Goal: Book appointment/travel/reservation

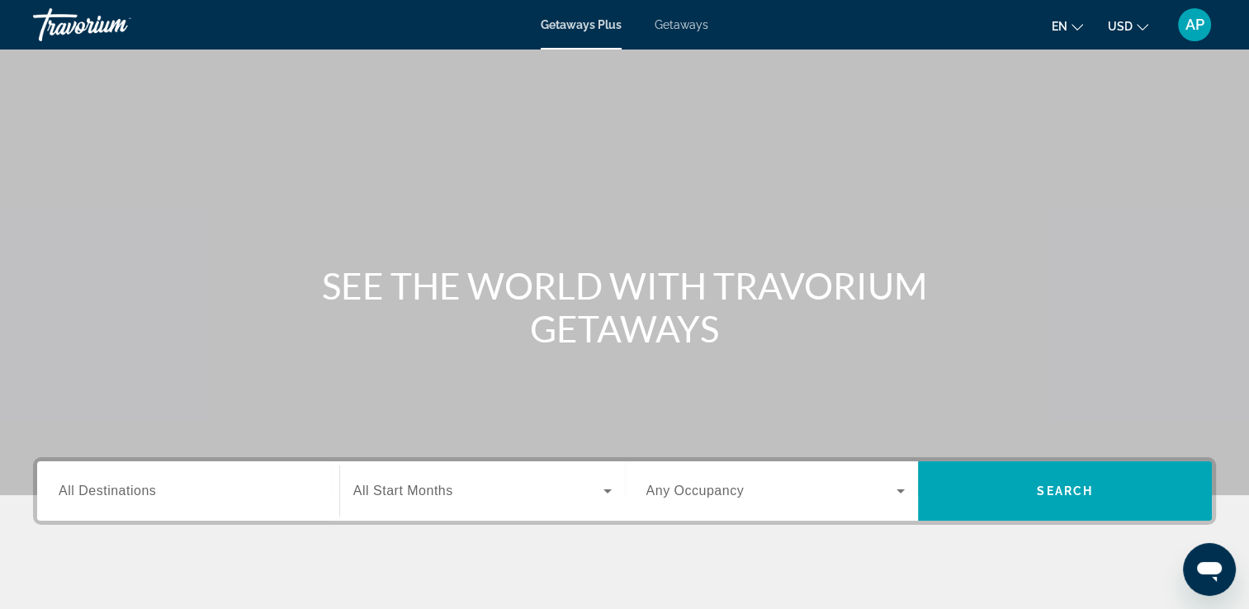
click at [169, 502] on div "Search widget" at bounding box center [188, 491] width 259 height 47
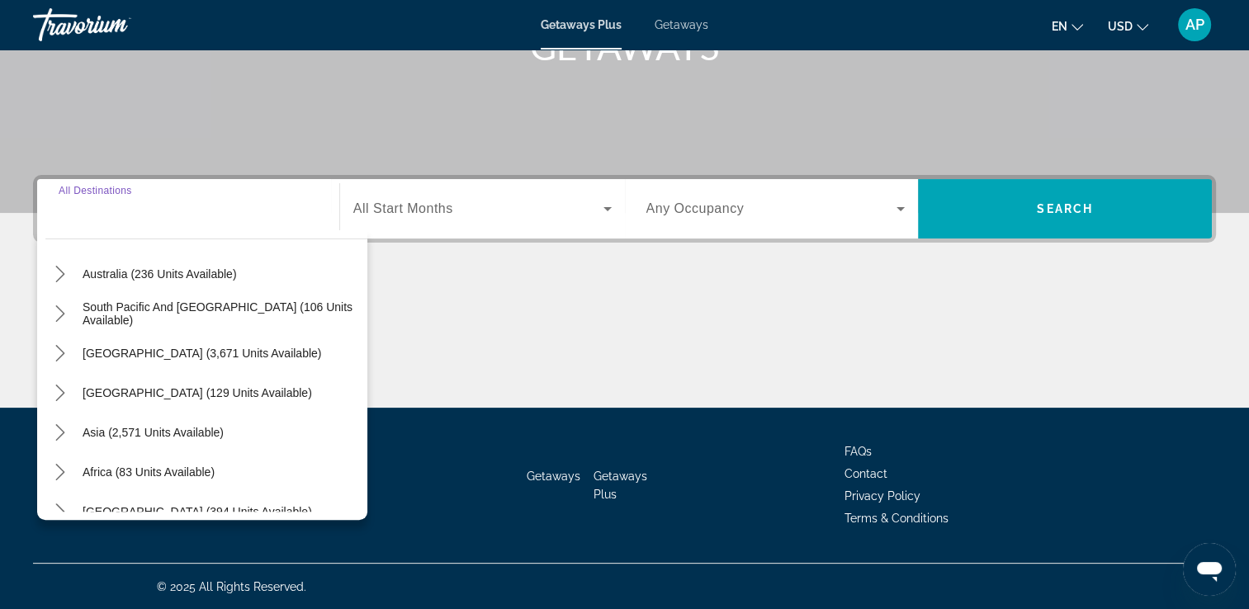
scroll to position [267, 0]
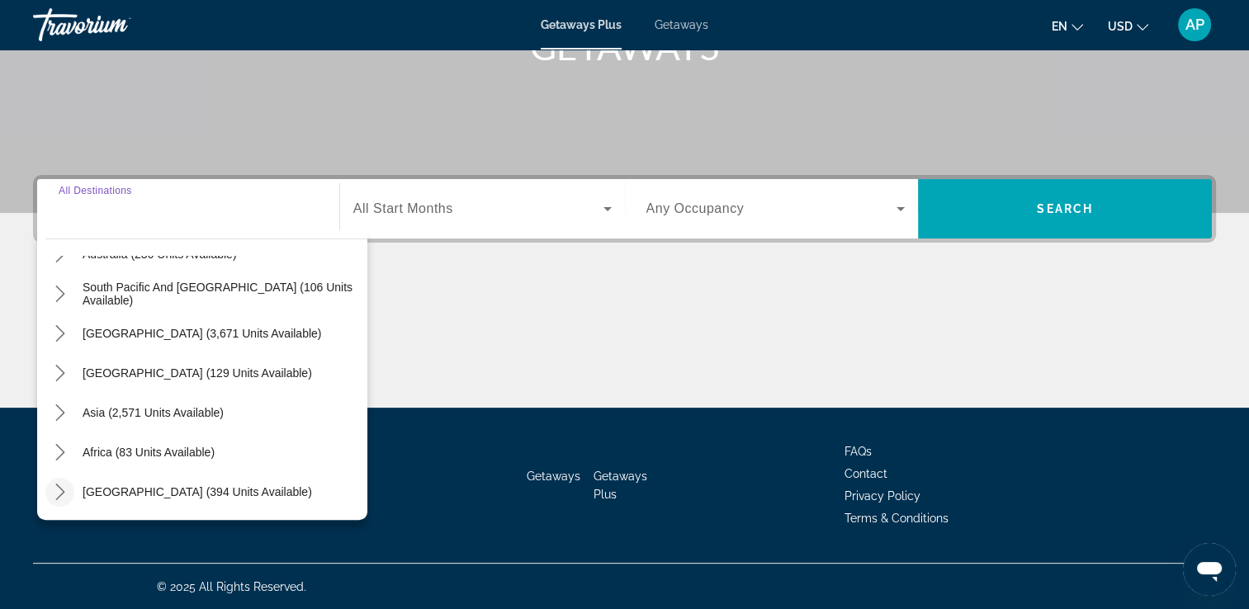
click at [54, 490] on icon "Toggle Middle East (394 units available) submenu" at bounding box center [60, 492] width 17 height 17
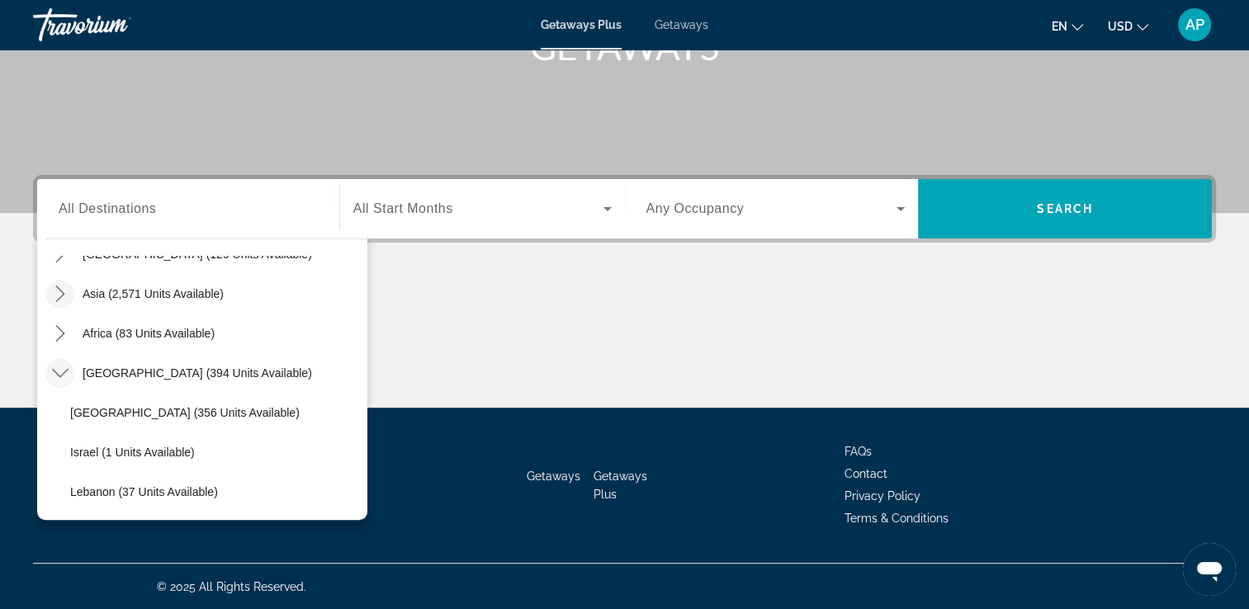
click at [57, 292] on icon "Toggle Asia (2,571 units available) submenu" at bounding box center [60, 294] width 17 height 17
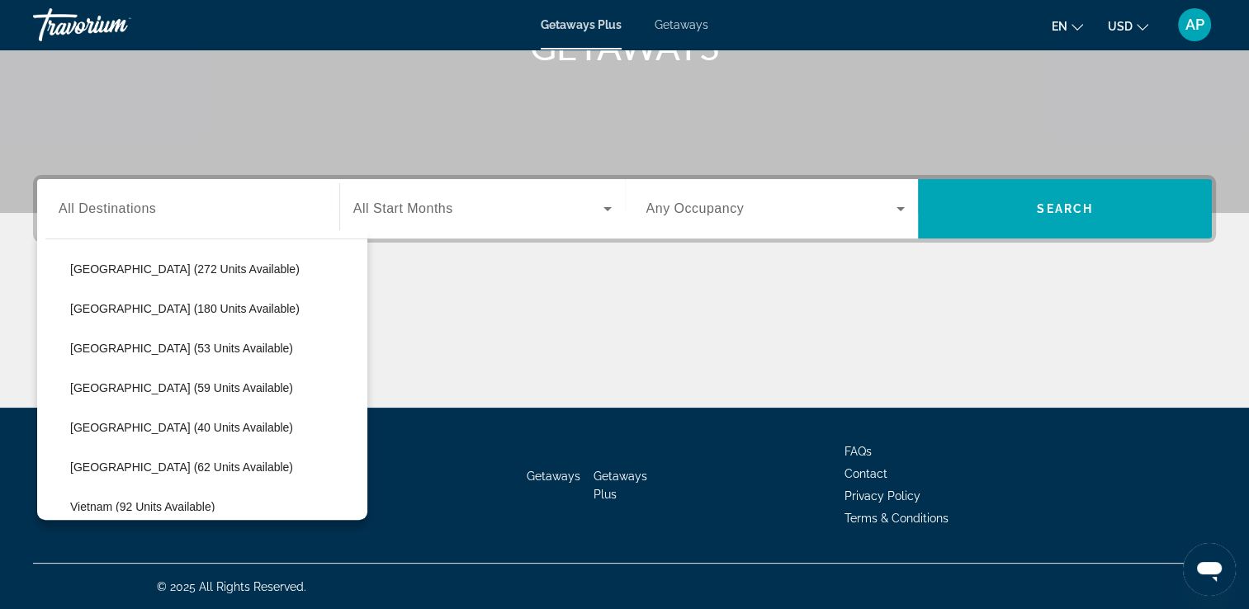
scroll to position [652, 0]
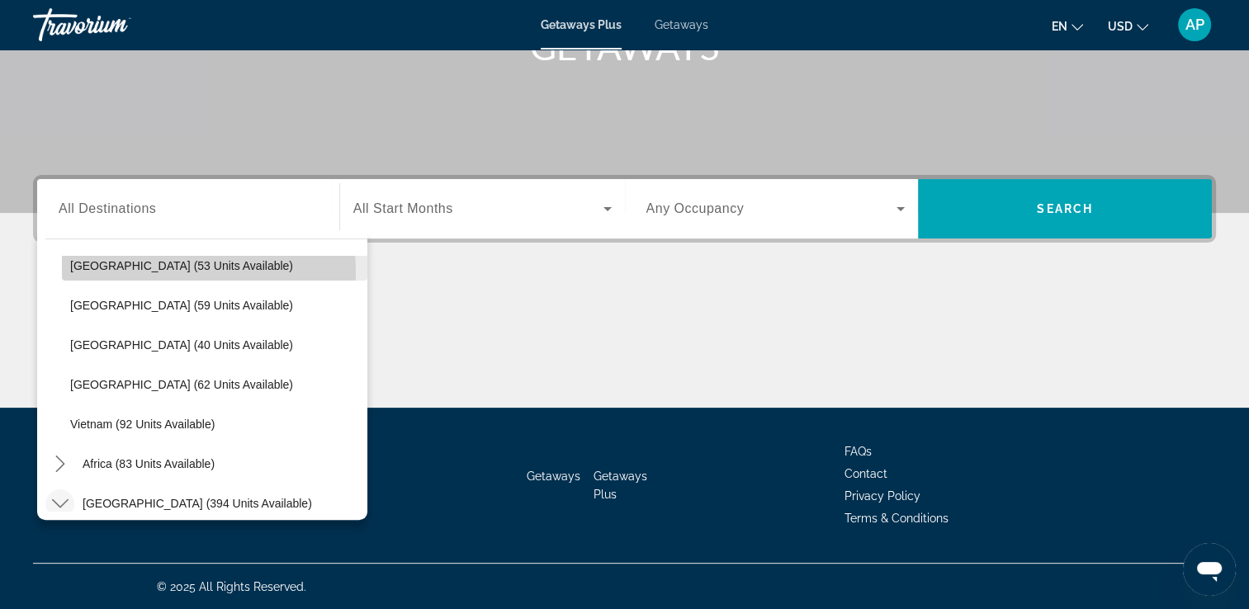
click at [155, 271] on span "[GEOGRAPHIC_DATA] (53 units available)" at bounding box center [181, 265] width 223 height 13
type input "**********"
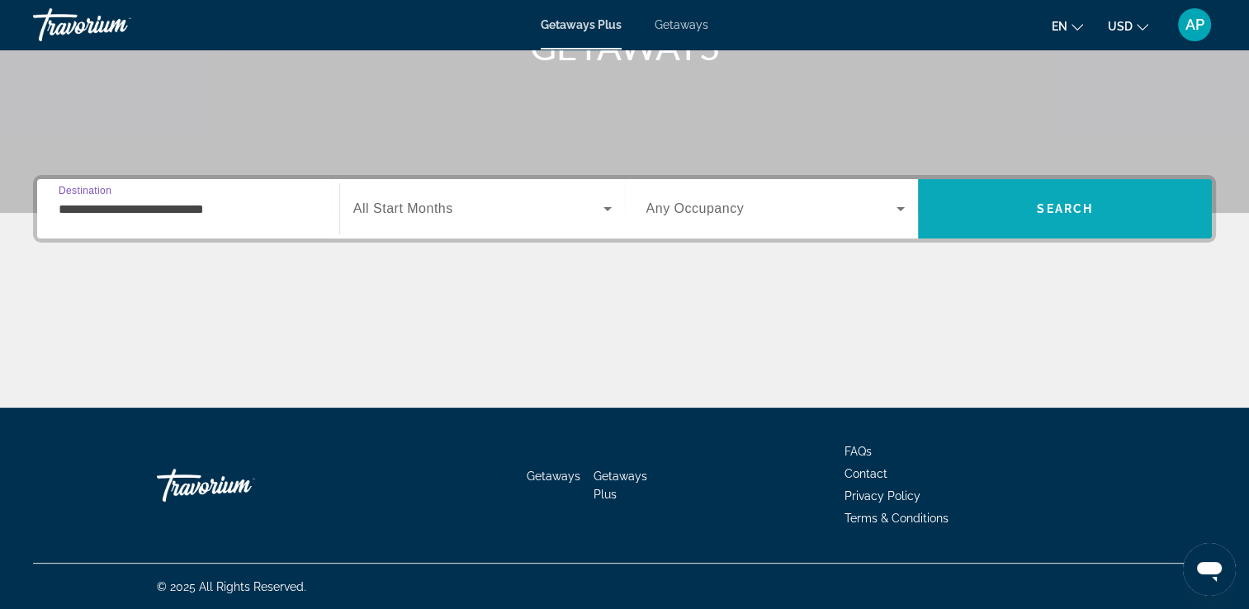
click at [1046, 218] on span "Search" at bounding box center [1065, 209] width 294 height 40
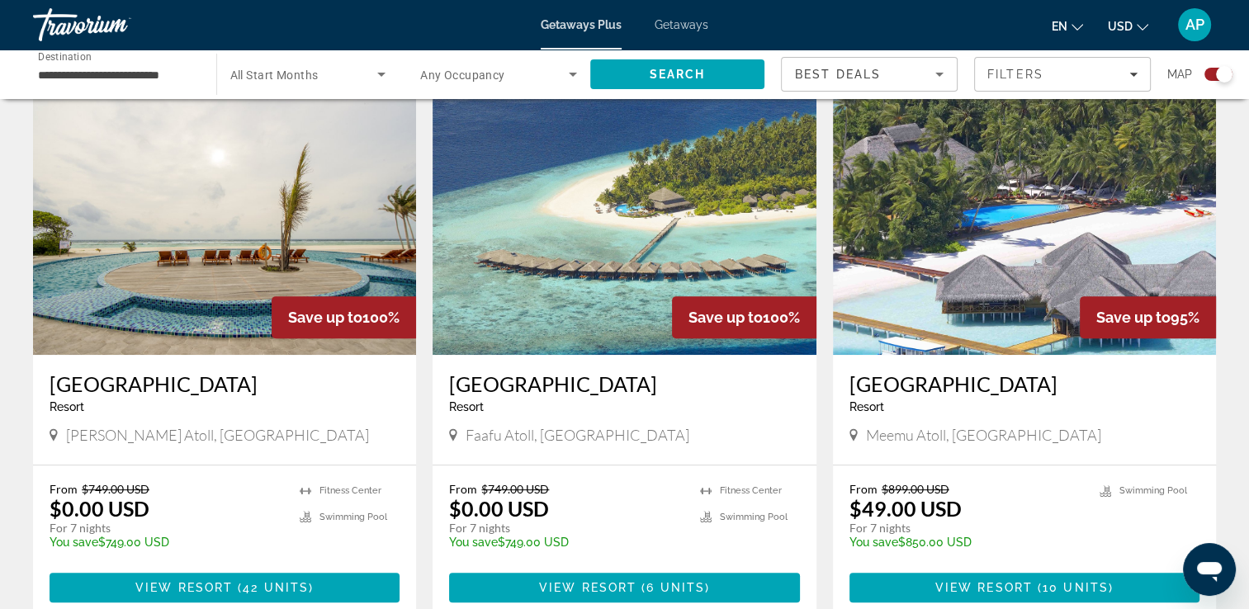
scroll to position [660, 0]
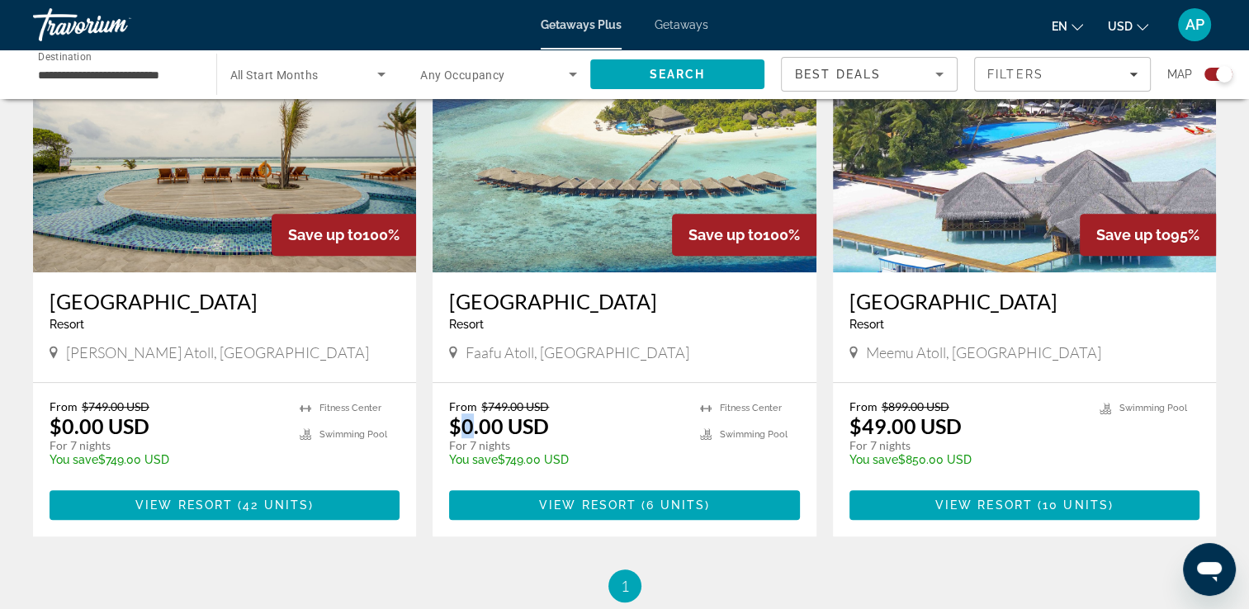
drag, startPoint x: 462, startPoint y: 423, endPoint x: 471, endPoint y: 423, distance: 9.1
click at [471, 423] on p "$0.00 USD" at bounding box center [499, 425] width 100 height 25
drag, startPoint x: 471, startPoint y: 423, endPoint x: 646, endPoint y: 345, distance: 191.7
click at [646, 345] on div "Faafu Atoll, [GEOGRAPHIC_DATA]" at bounding box center [624, 352] width 350 height 18
drag, startPoint x: 540, startPoint y: 352, endPoint x: 605, endPoint y: 355, distance: 65.2
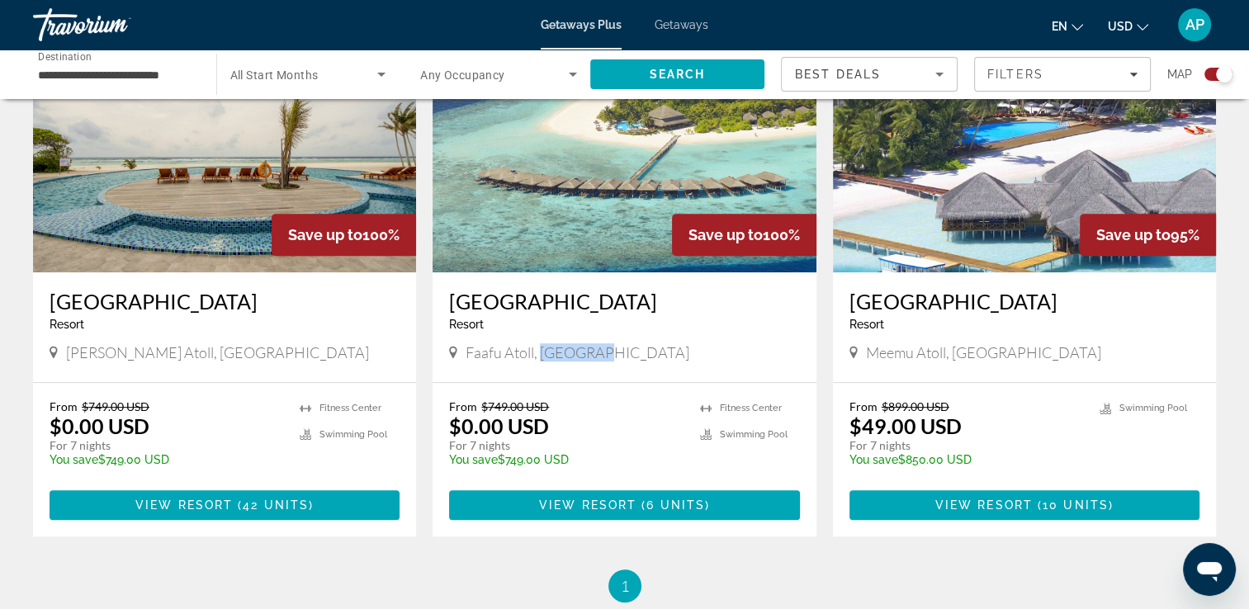
click at [605, 355] on div "Faafu Atoll, [GEOGRAPHIC_DATA]" at bounding box center [624, 352] width 350 height 18
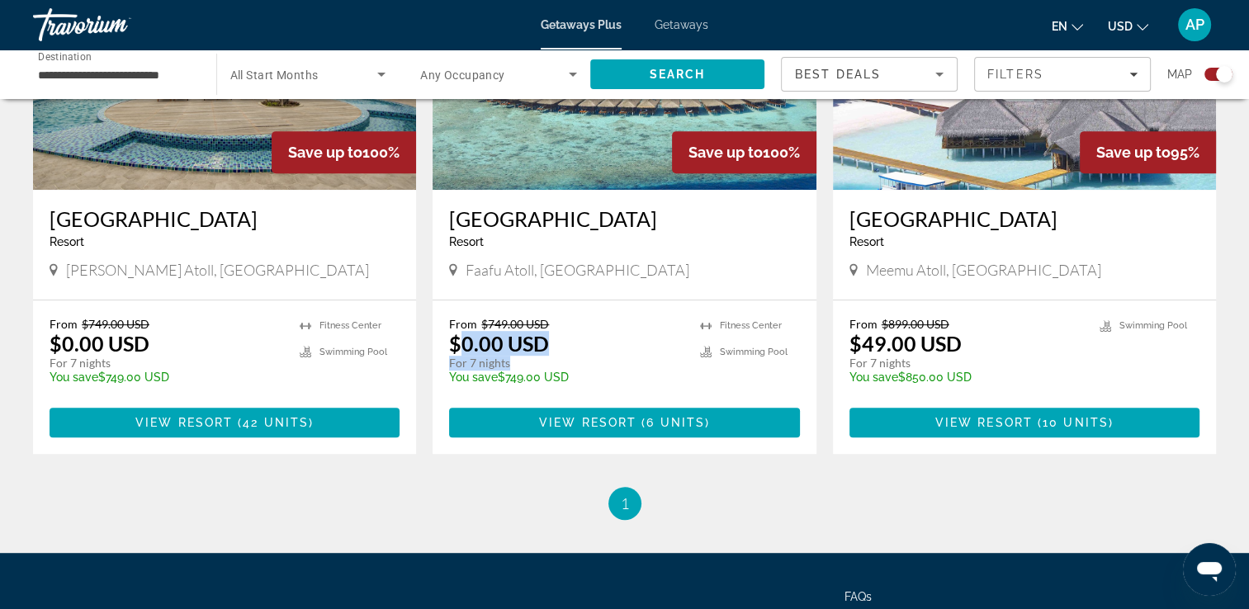
drag, startPoint x: 462, startPoint y: 340, endPoint x: 546, endPoint y: 366, distance: 88.0
click at [546, 366] on div "From $749.00 USD $0.00 USD For 7 nights You save $749.00 USD temp" at bounding box center [566, 356] width 234 height 78
click at [1043, 302] on div "From $899.00 USD $49.00 USD For 7 nights You save $850.00 USD temp 4.4 [GEOGRAP…" at bounding box center [1024, 376] width 383 height 153
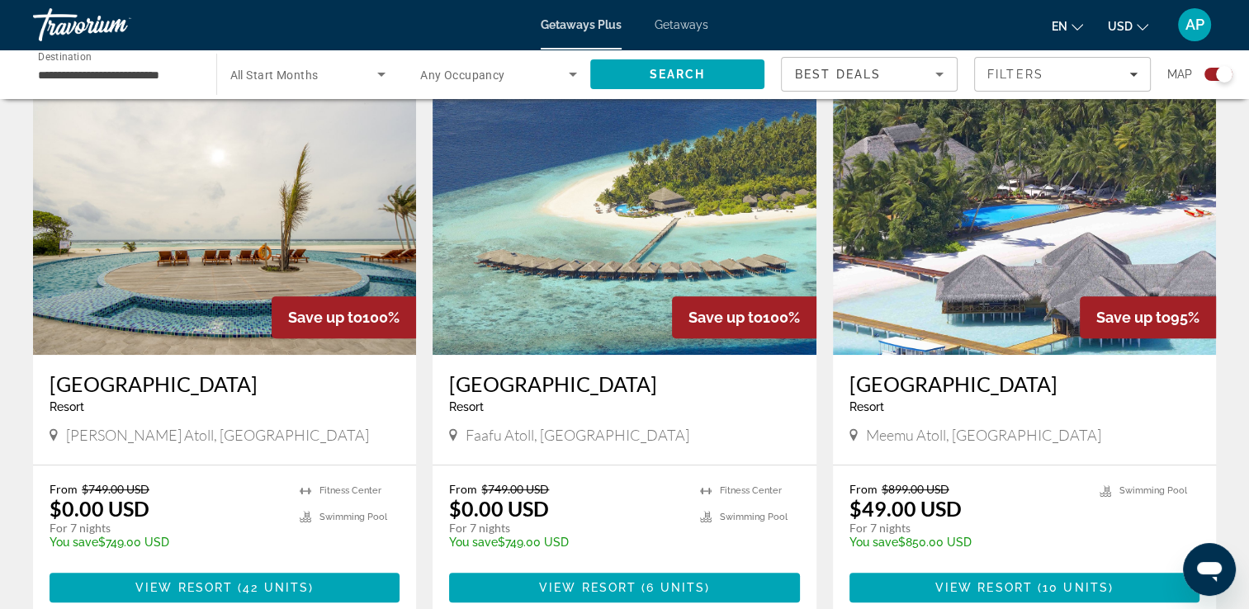
scroll to position [660, 0]
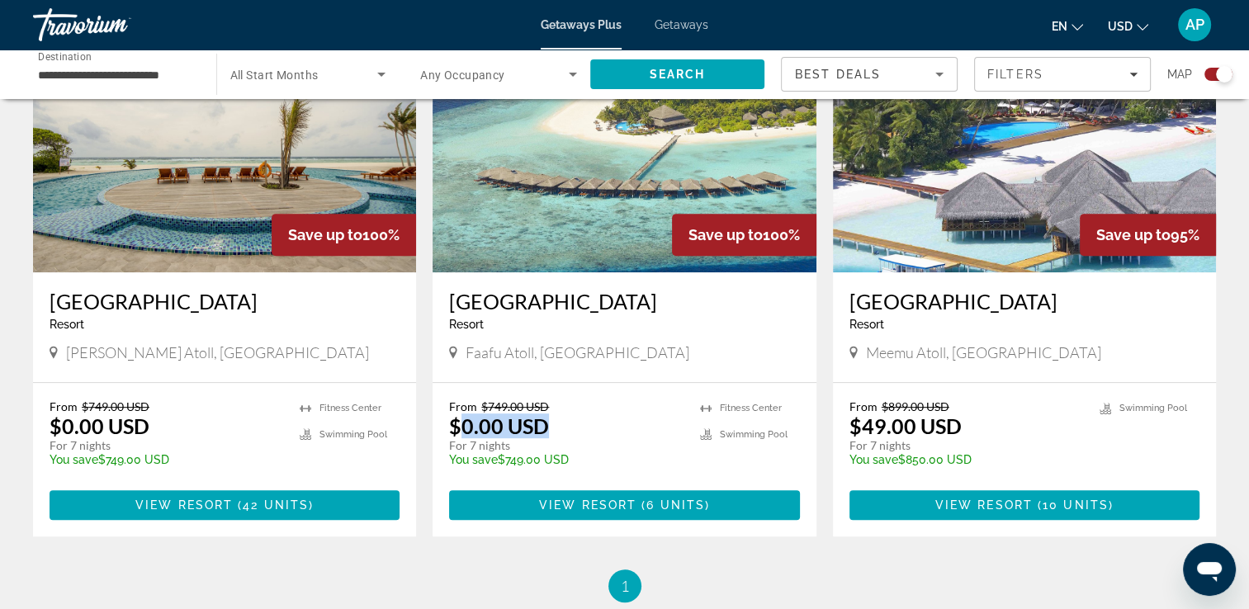
drag, startPoint x: 463, startPoint y: 423, endPoint x: 568, endPoint y: 427, distance: 104.9
click at [568, 427] on div "From $749.00 USD $0.00 USD For 7 nights You save $749.00 USD temp" at bounding box center [566, 438] width 234 height 78
drag, startPoint x: 568, startPoint y: 427, endPoint x: 429, endPoint y: 415, distance: 139.1
click at [429, 415] on app-exchanges-search-item "Save up to 100% [GEOGRAPHIC_DATA] - This is an adults only resort Faafu Atoll, …" at bounding box center [623, 272] width 399 height 528
click at [617, 127] on img "Main content" at bounding box center [623, 140] width 383 height 264
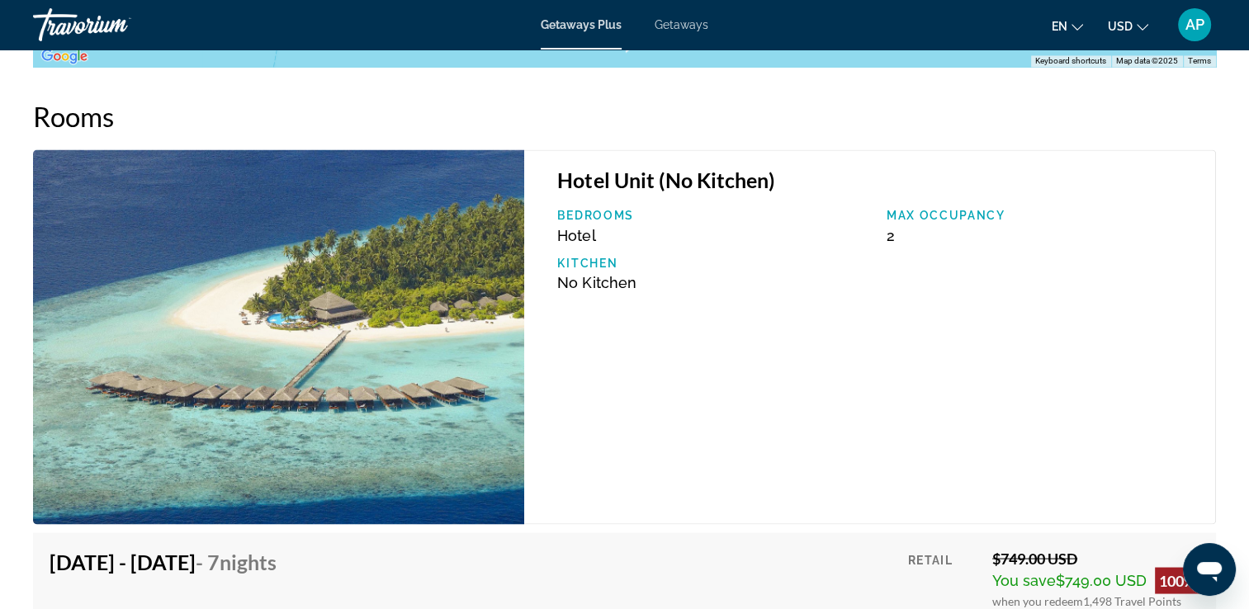
scroll to position [3129, 0]
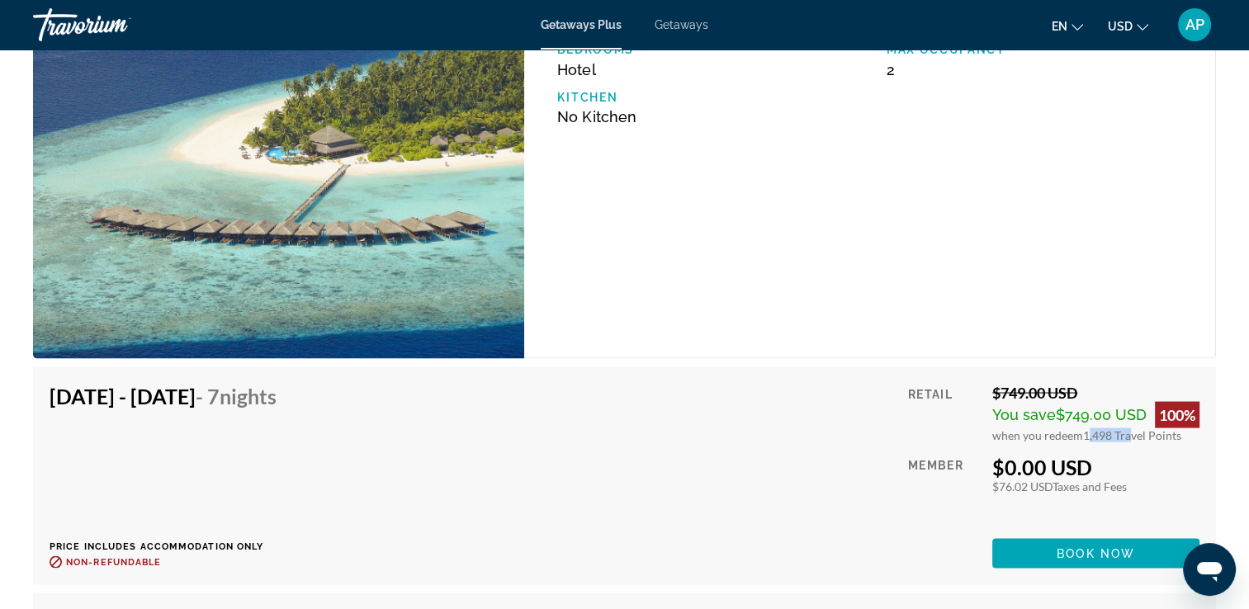
drag, startPoint x: 1084, startPoint y: 419, endPoint x: 1125, endPoint y: 413, distance: 41.0
click at [1125, 413] on div "Retail $749.00 USD You save $749.00 USD 100% when you redeem 1,498 Travel Point…" at bounding box center [1053, 476] width 291 height 185
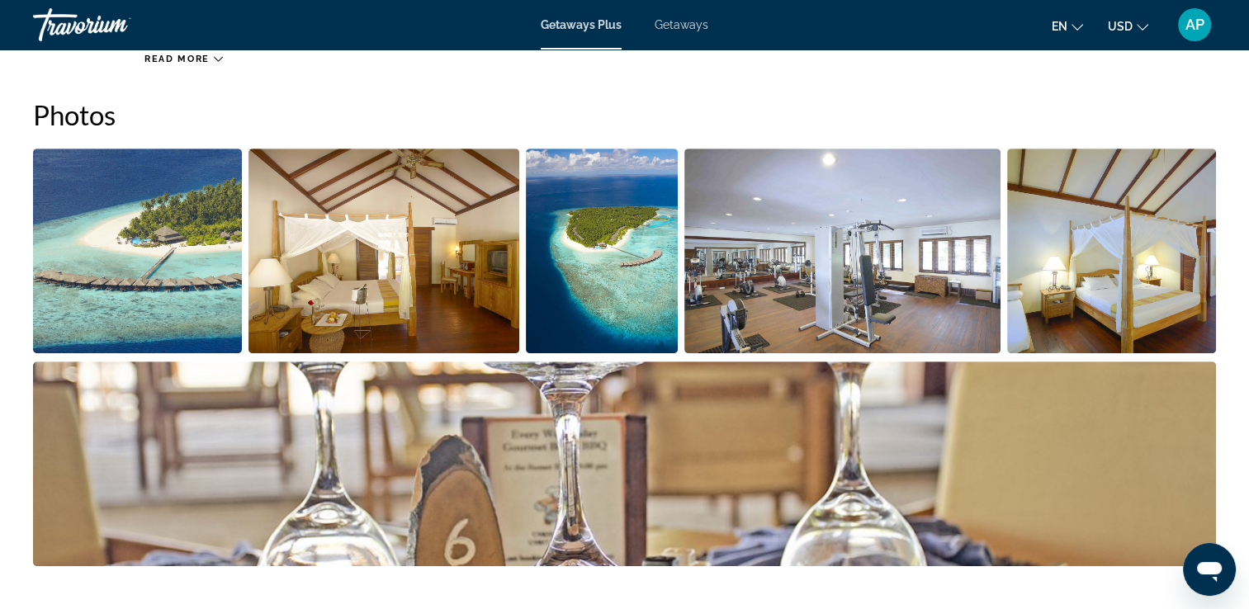
scroll to position [654, 0]
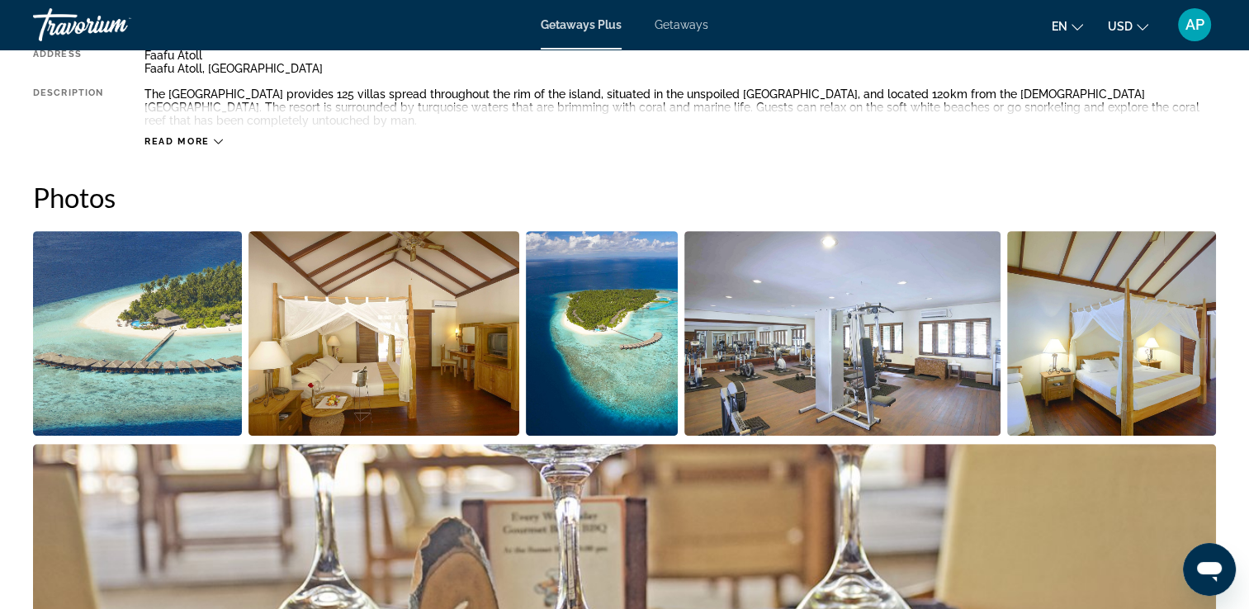
click at [152, 350] on img "Open full-screen image slider" at bounding box center [137, 333] width 209 height 205
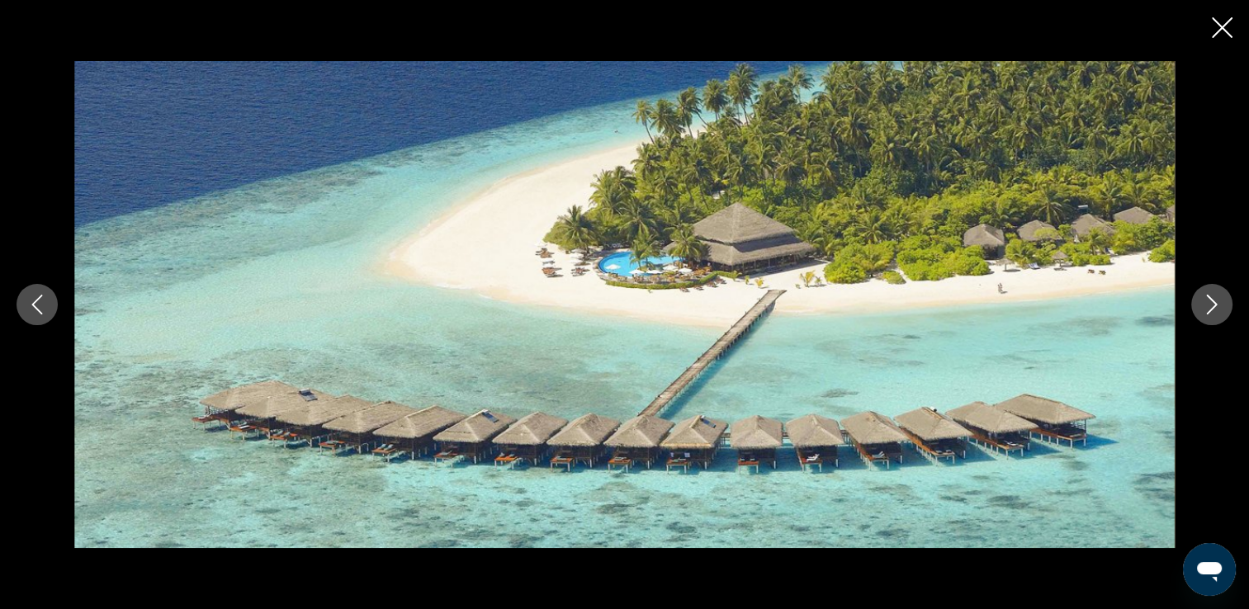
click at [1225, 303] on button "Next image" at bounding box center [1211, 304] width 41 height 41
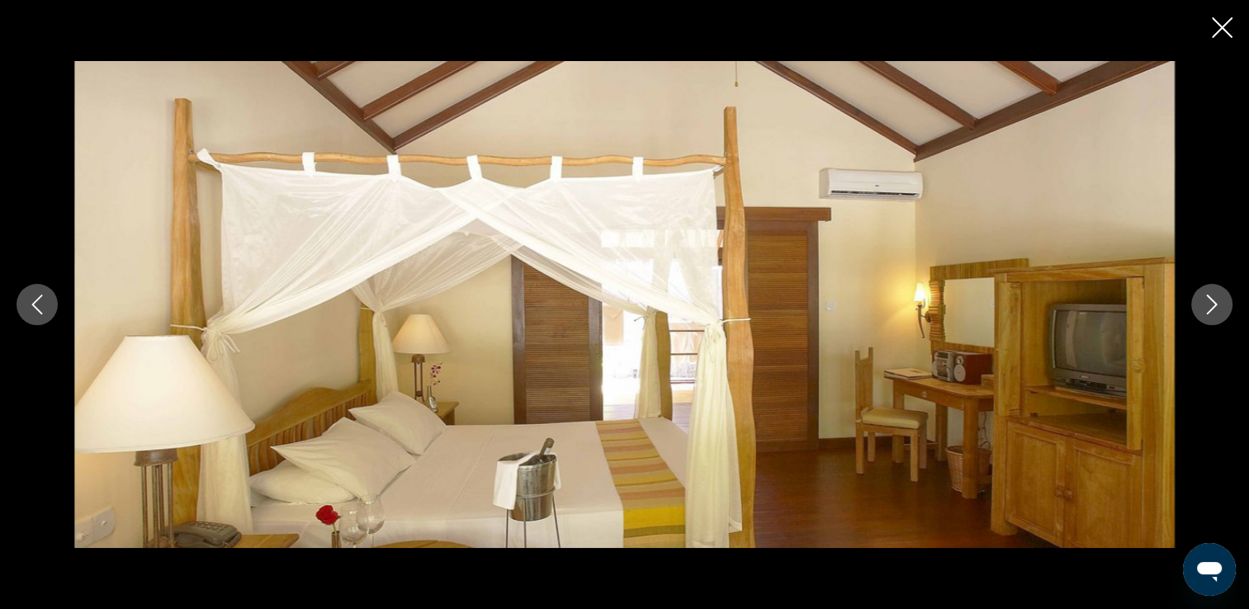
click at [1225, 303] on button "Next image" at bounding box center [1211, 304] width 41 height 41
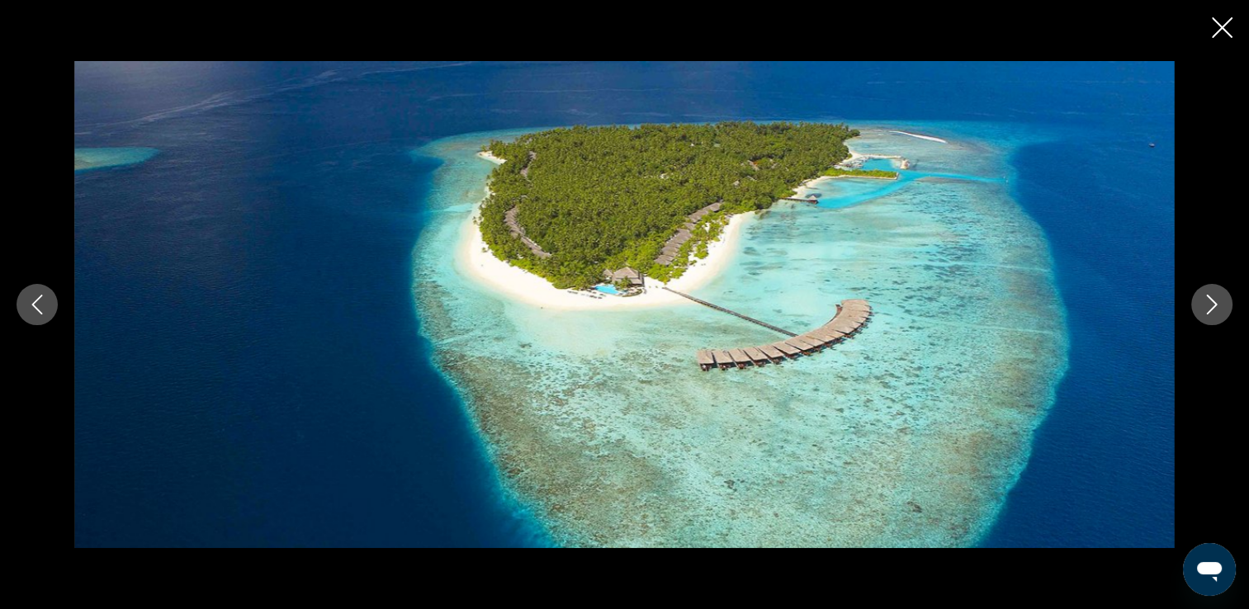
click at [1225, 303] on button "Next image" at bounding box center [1211, 304] width 41 height 41
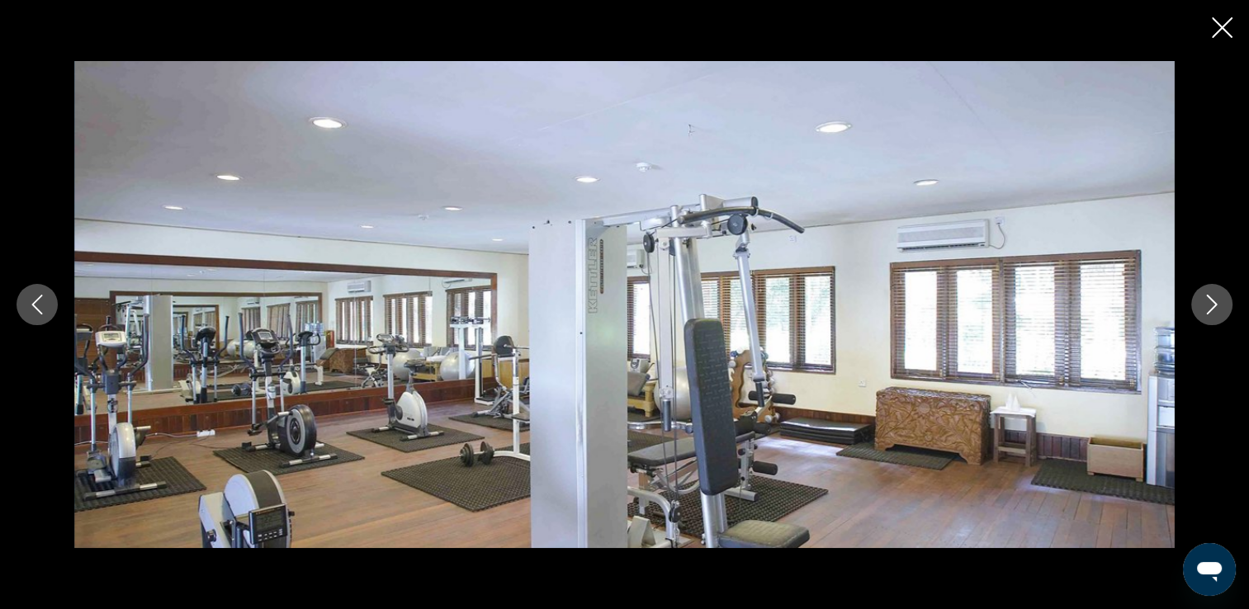
click at [1225, 303] on button "Next image" at bounding box center [1211, 304] width 41 height 41
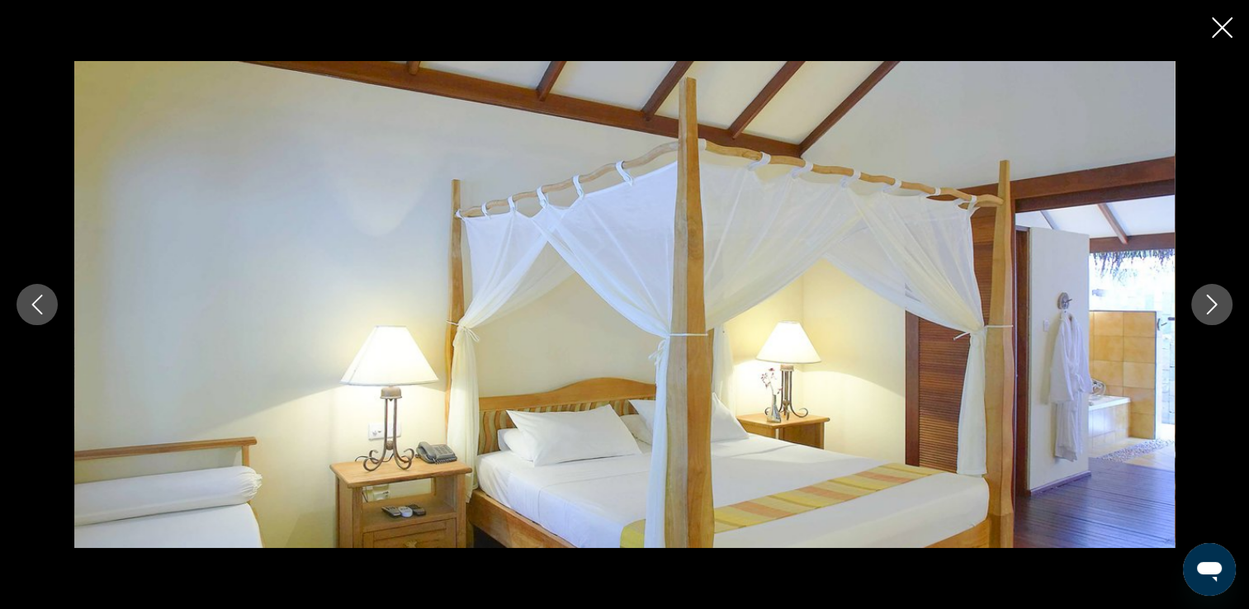
click at [1225, 303] on button "Next image" at bounding box center [1211, 304] width 41 height 41
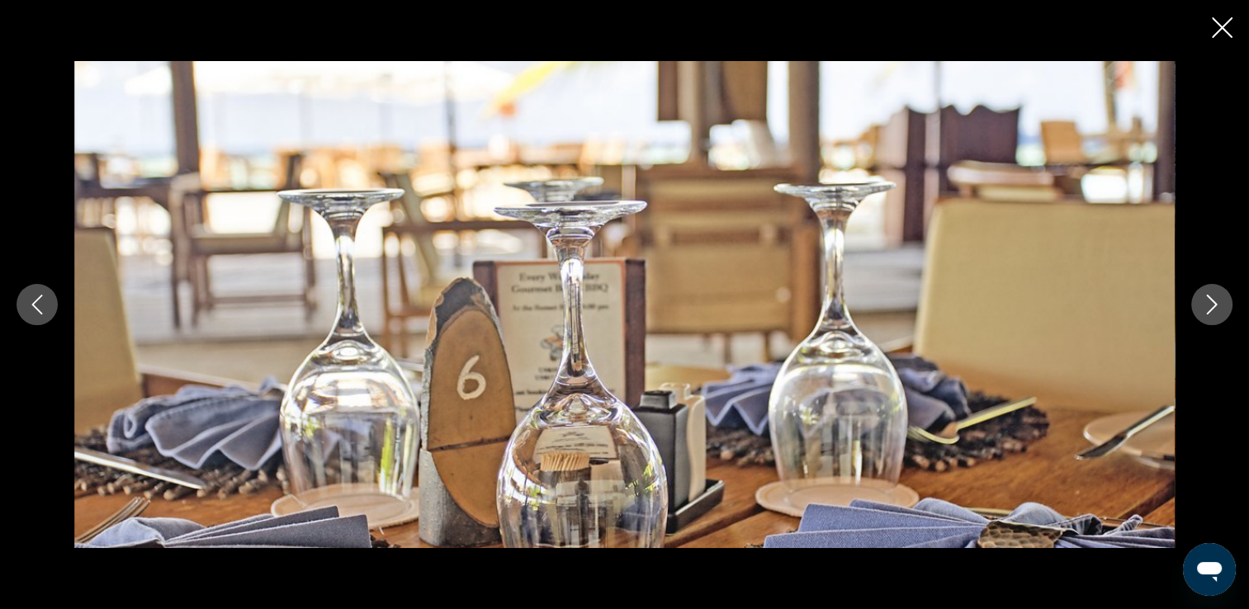
click at [1225, 303] on button "Next image" at bounding box center [1211, 304] width 41 height 41
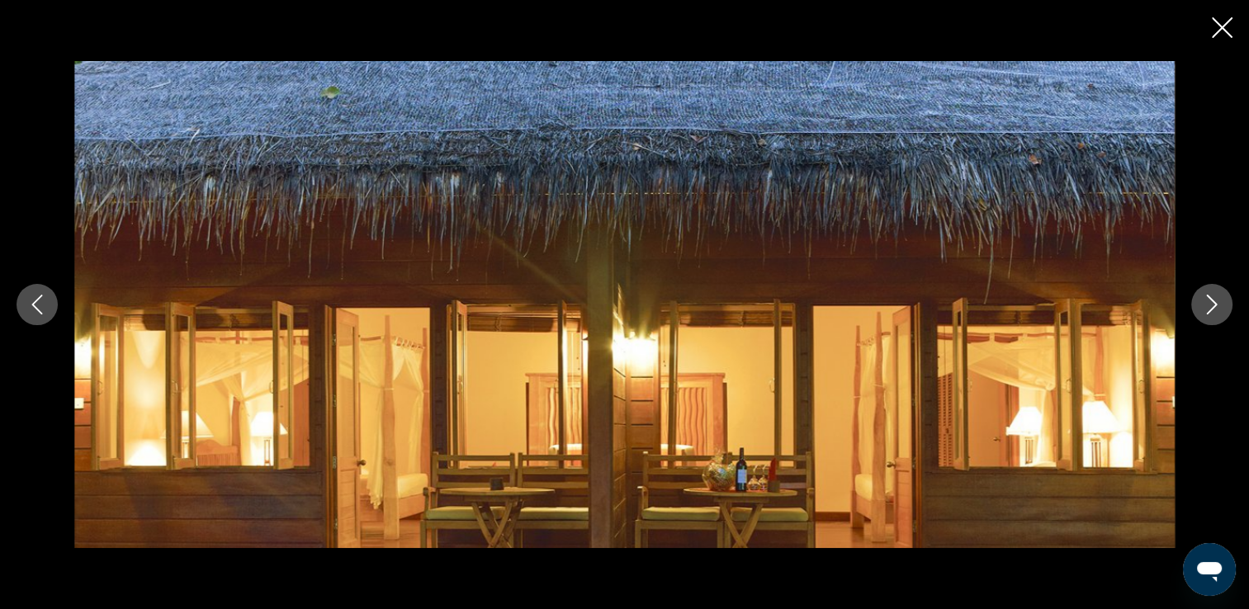
click at [1225, 303] on button "Next image" at bounding box center [1211, 304] width 41 height 41
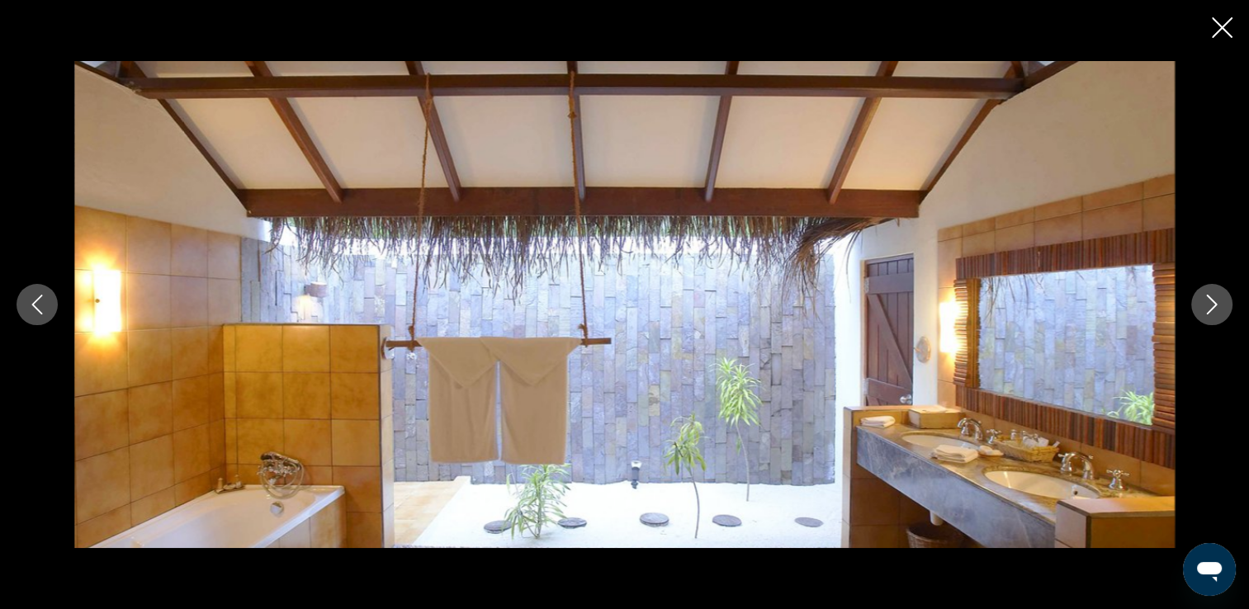
click at [1225, 303] on button "Next image" at bounding box center [1211, 304] width 41 height 41
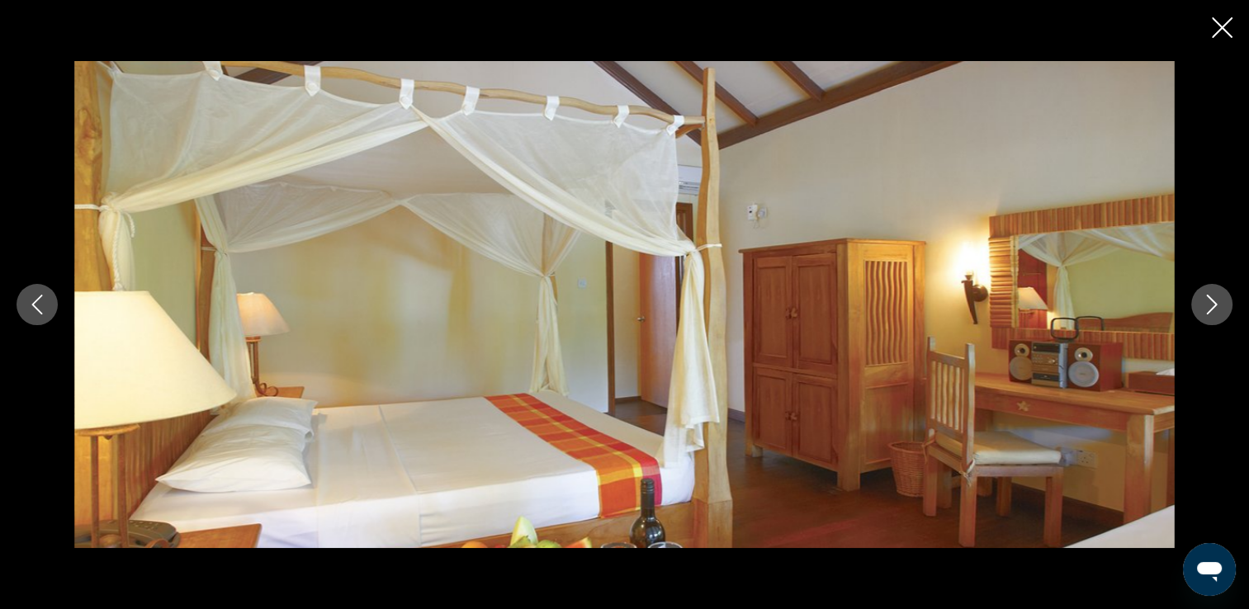
click at [1225, 303] on button "Next image" at bounding box center [1211, 304] width 41 height 41
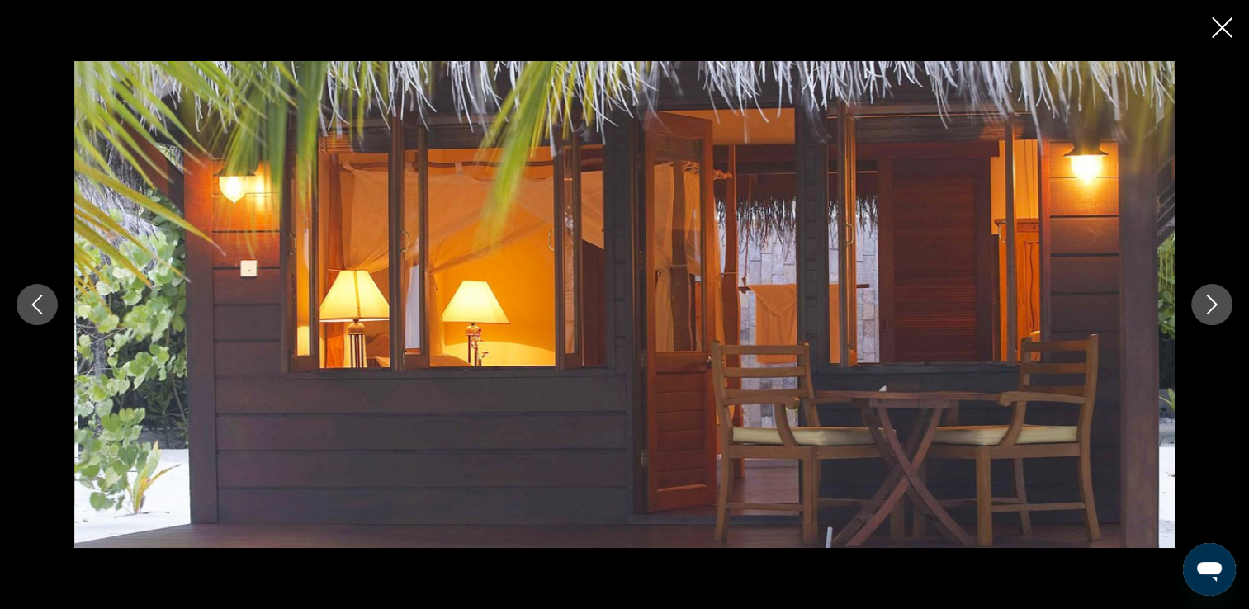
click at [1225, 303] on button "Next image" at bounding box center [1211, 304] width 41 height 41
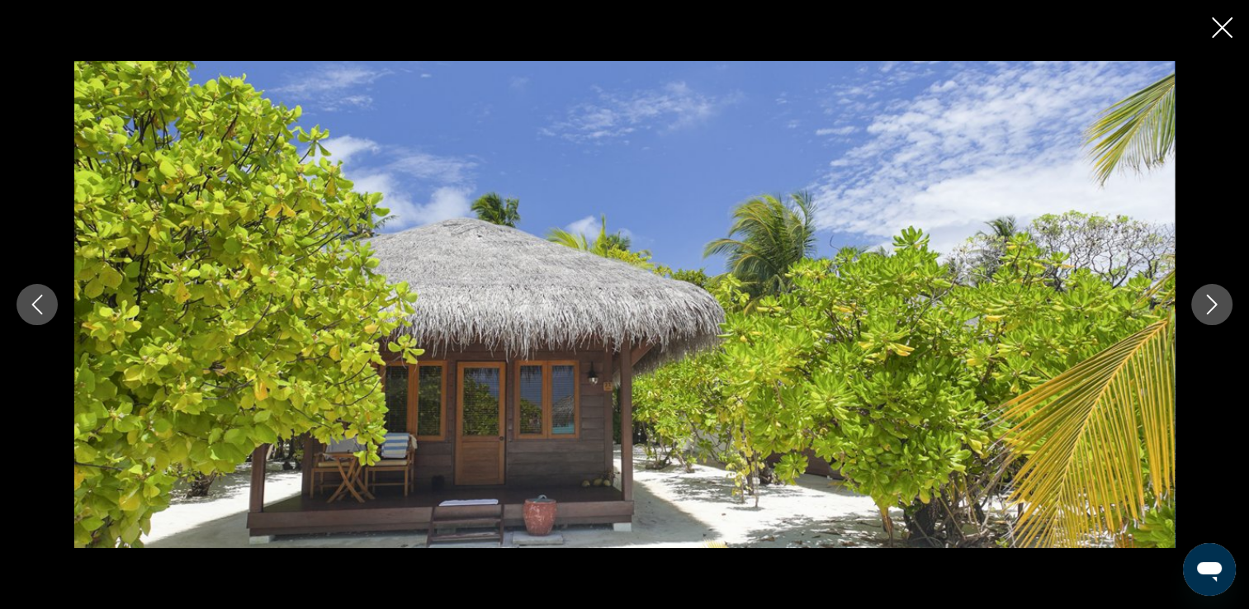
click at [1225, 303] on button "Next image" at bounding box center [1211, 304] width 41 height 41
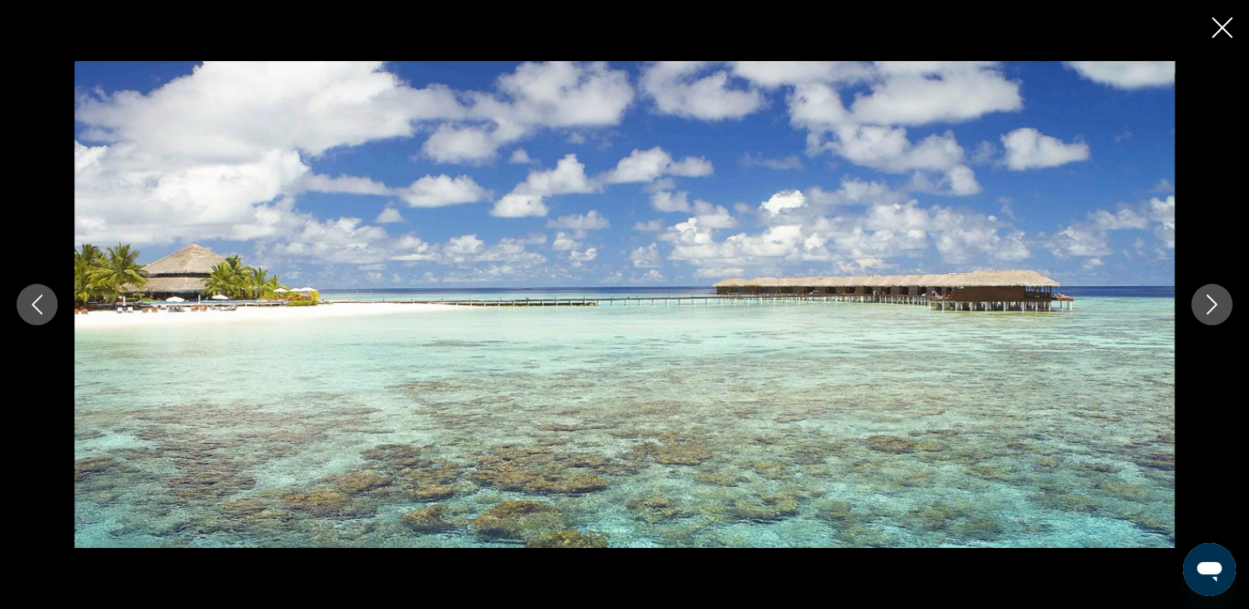
click at [1225, 303] on button "Next image" at bounding box center [1211, 304] width 41 height 41
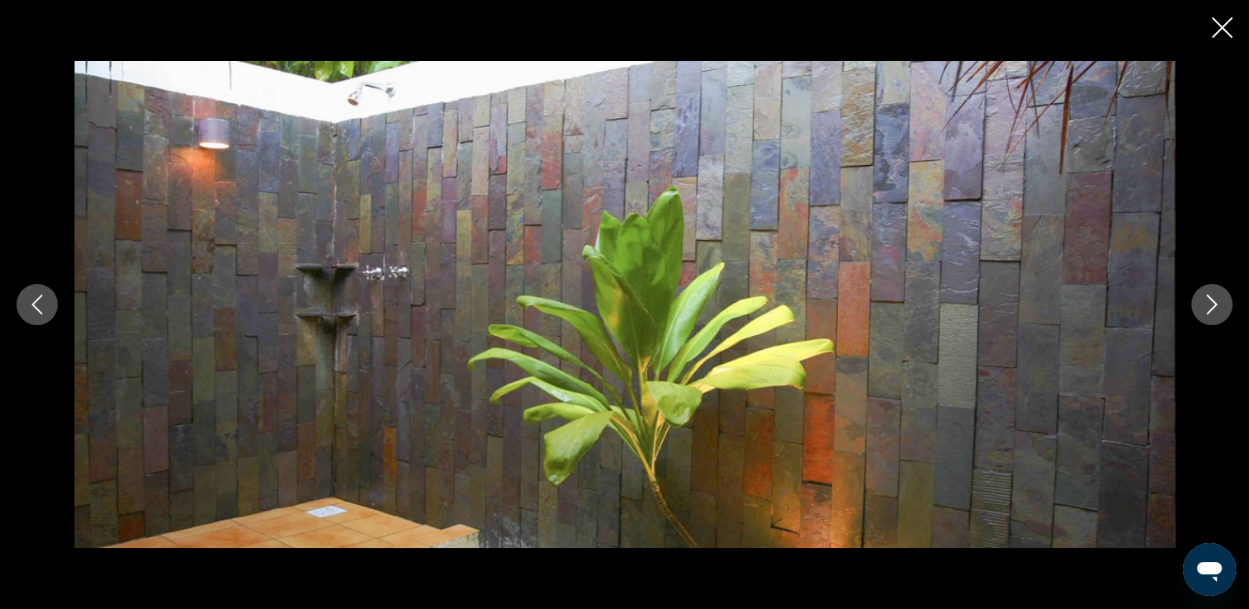
click at [1225, 303] on button "Next image" at bounding box center [1211, 304] width 41 height 41
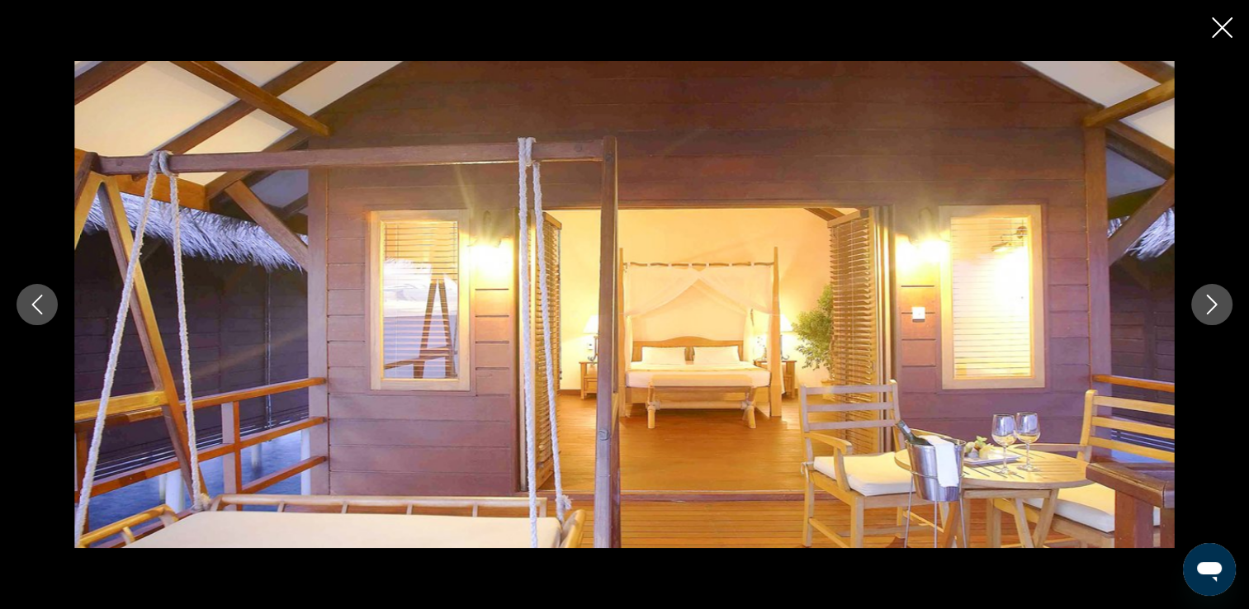
click at [1225, 303] on button "Next image" at bounding box center [1211, 304] width 41 height 41
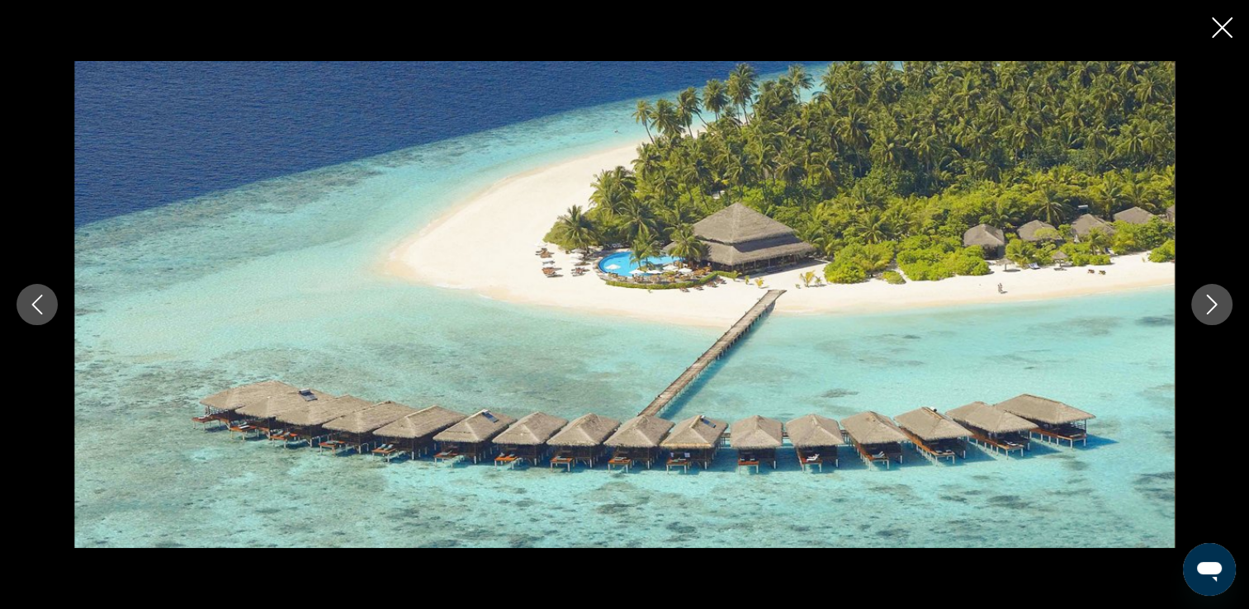
click at [1219, 34] on icon "Close slideshow" at bounding box center [1221, 27] width 21 height 21
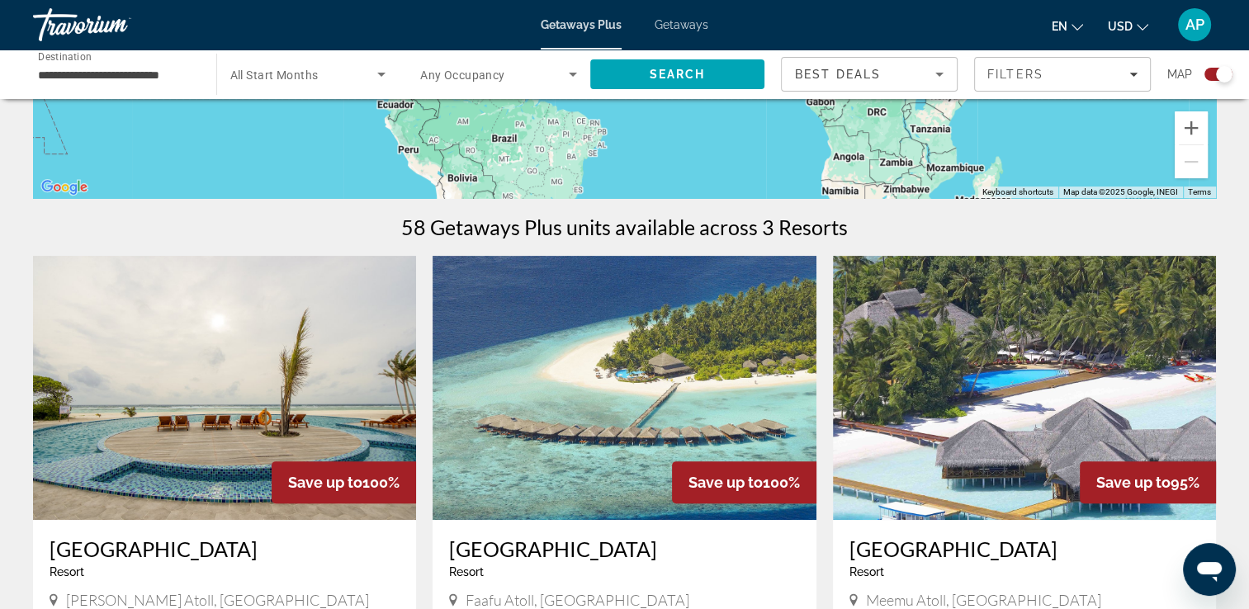
scroll to position [495, 0]
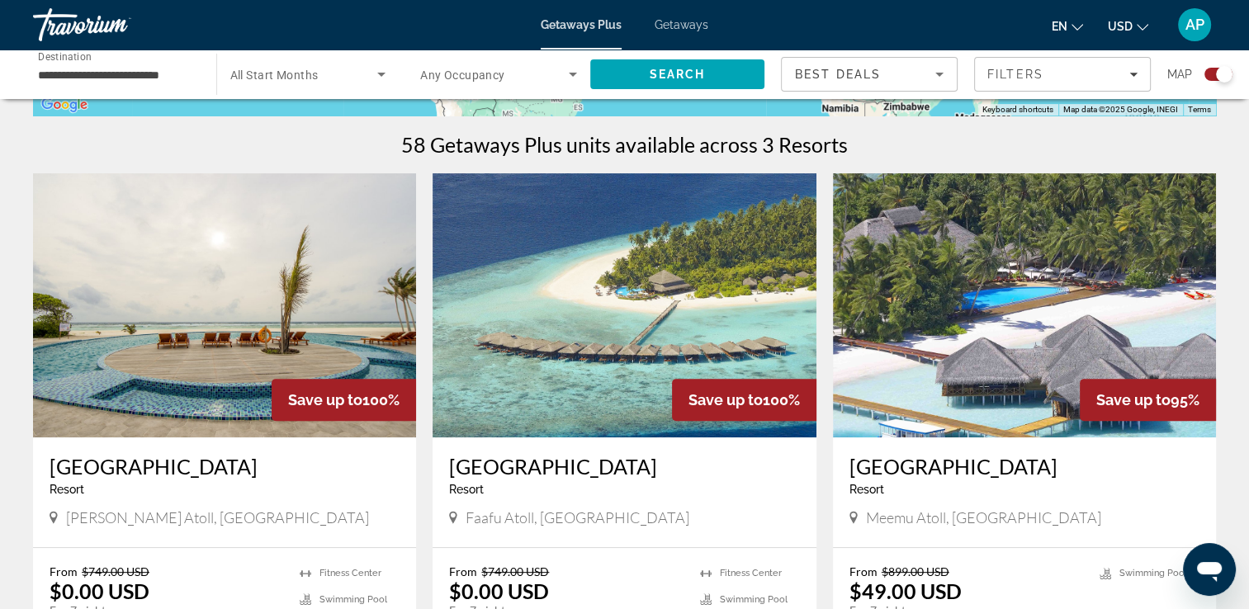
click at [989, 336] on img "Main content" at bounding box center [1024, 305] width 383 height 264
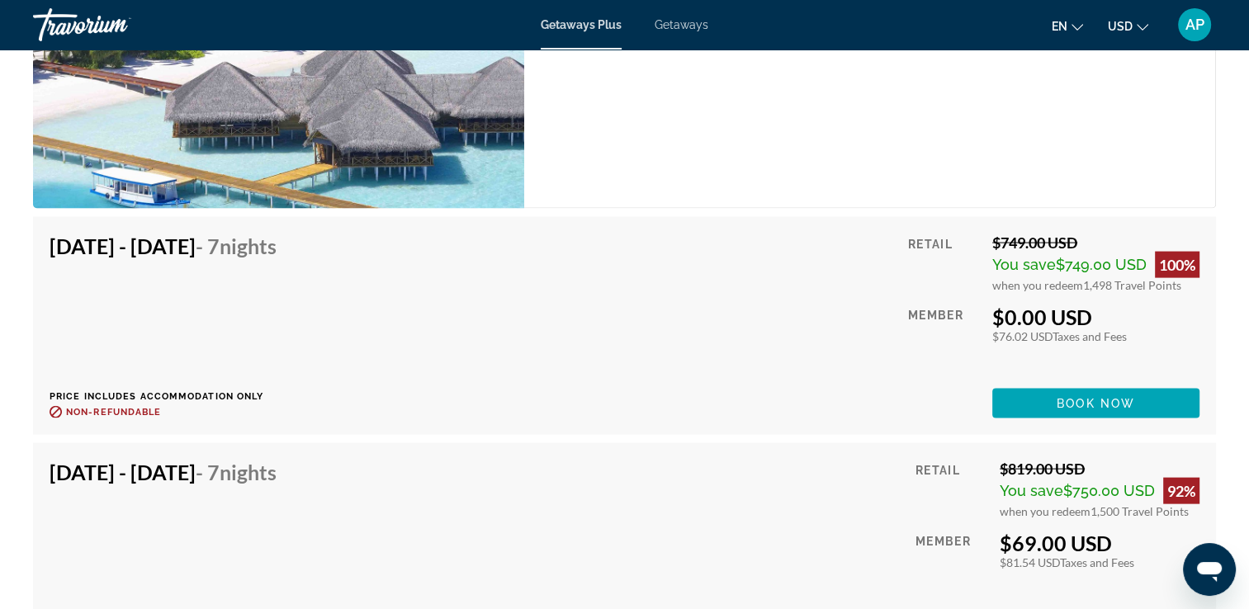
scroll to position [3255, 0]
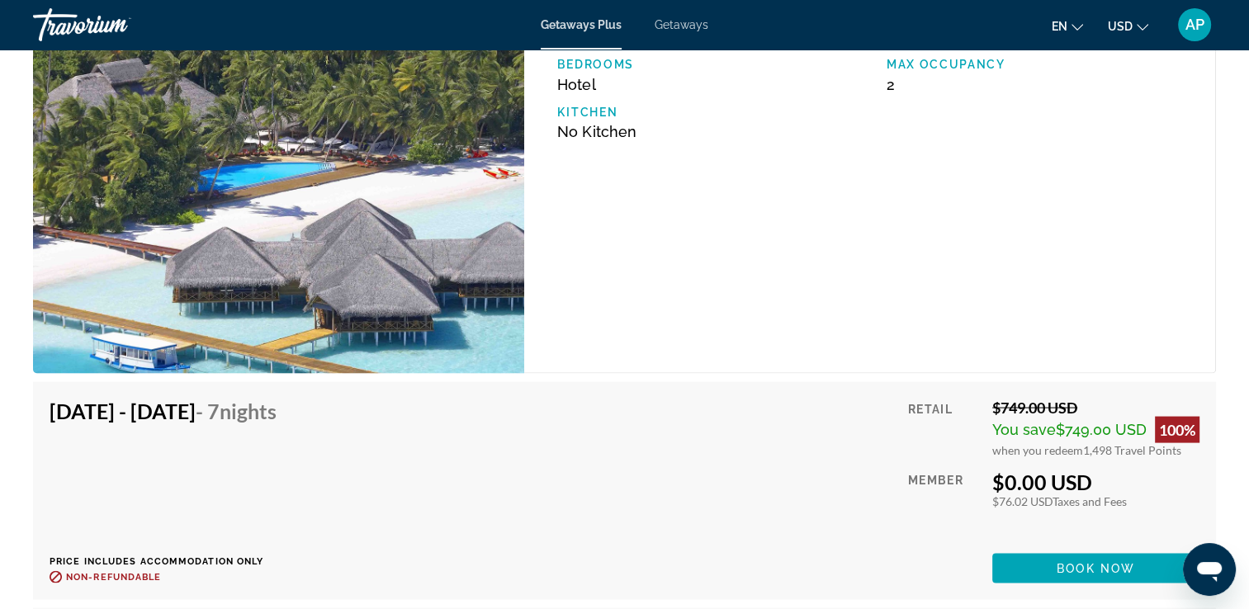
drag, startPoint x: 1020, startPoint y: 478, endPoint x: 1117, endPoint y: 476, distance: 97.4
click at [1117, 476] on div "$0.00 USD" at bounding box center [1095, 482] width 207 height 25
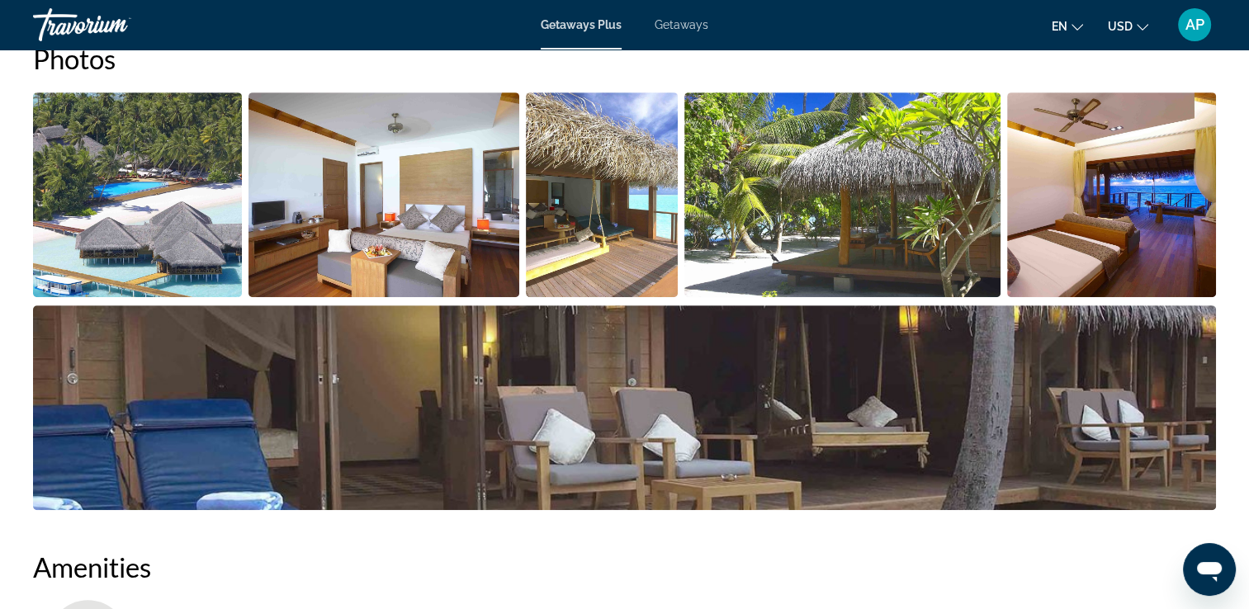
scroll to position [696, 0]
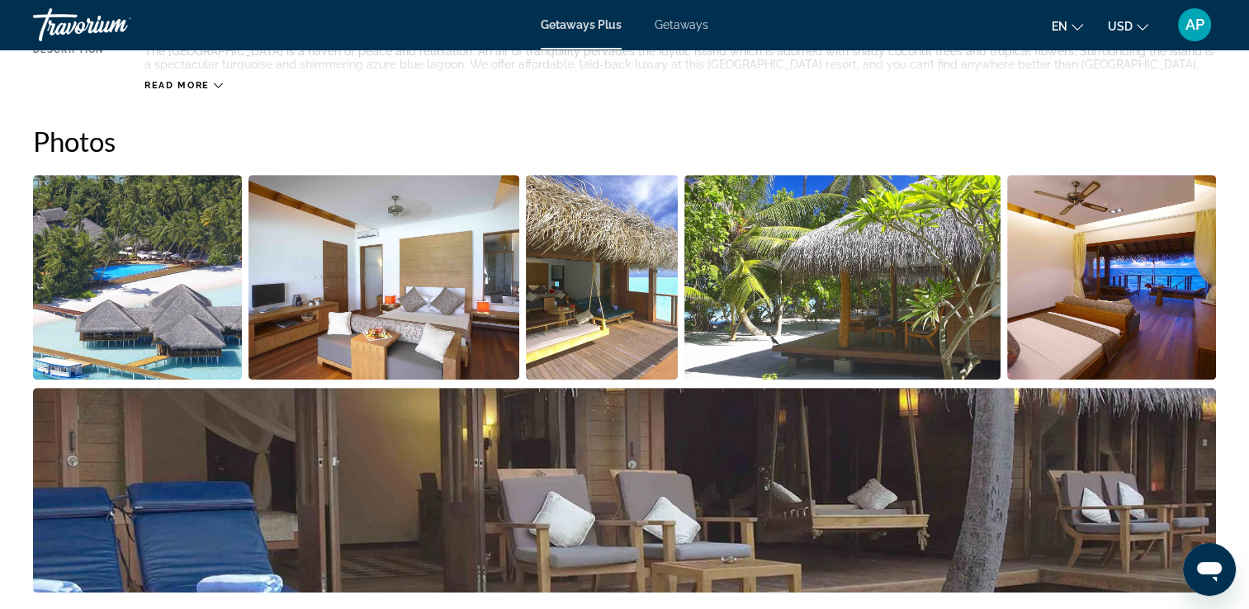
click at [160, 286] on img "Open full-screen image slider" at bounding box center [137, 277] width 209 height 205
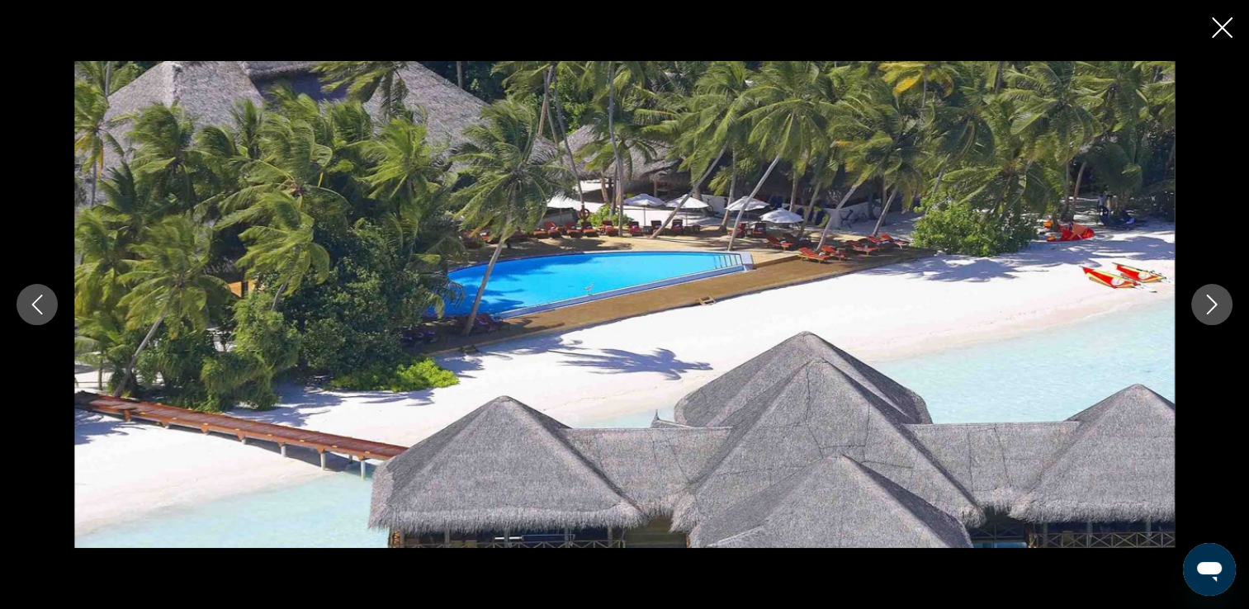
click at [1199, 303] on button "Next image" at bounding box center [1211, 304] width 41 height 41
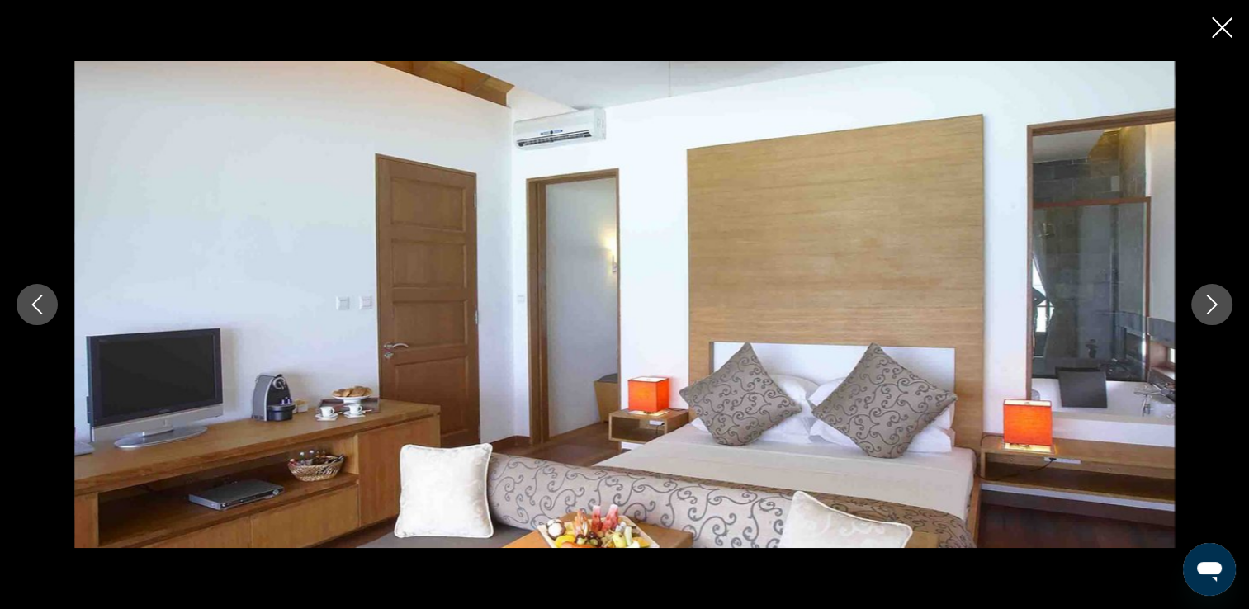
click at [1202, 302] on icon "Next image" at bounding box center [1212, 305] width 20 height 20
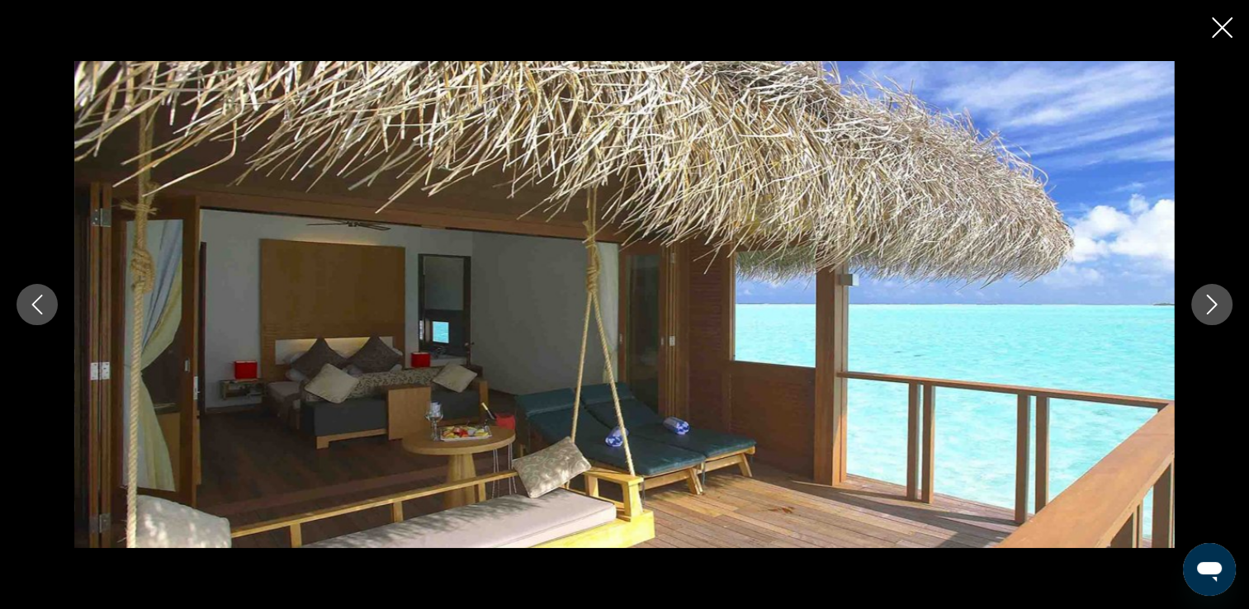
click at [1202, 302] on icon "Next image" at bounding box center [1212, 305] width 20 height 20
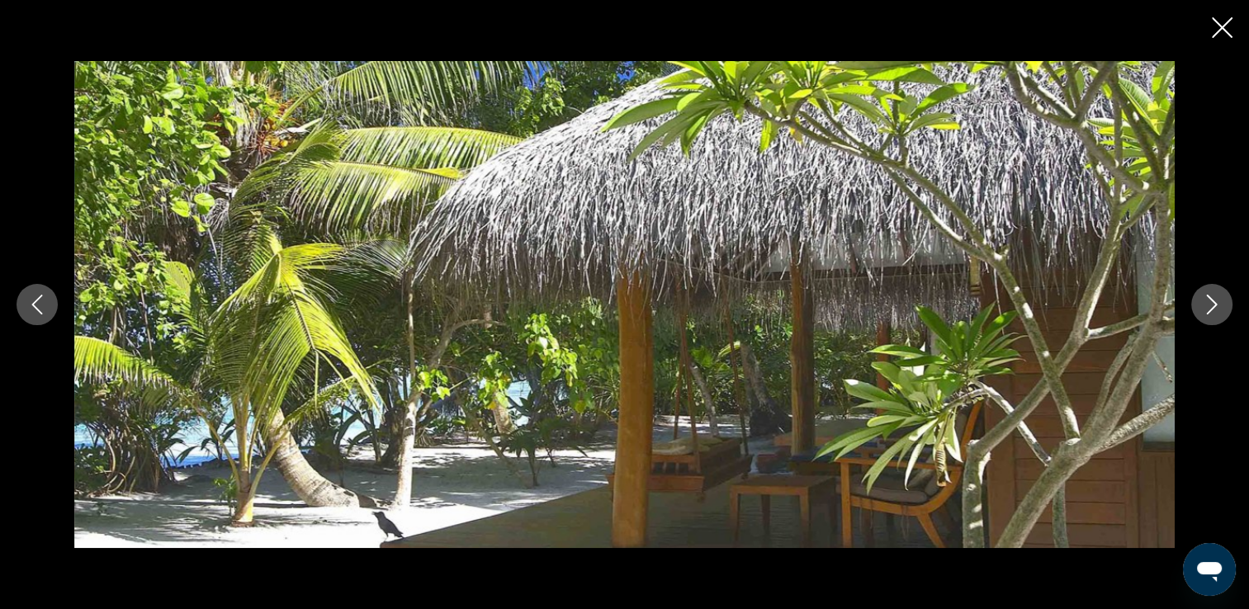
click at [1202, 302] on icon "Next image" at bounding box center [1212, 305] width 20 height 20
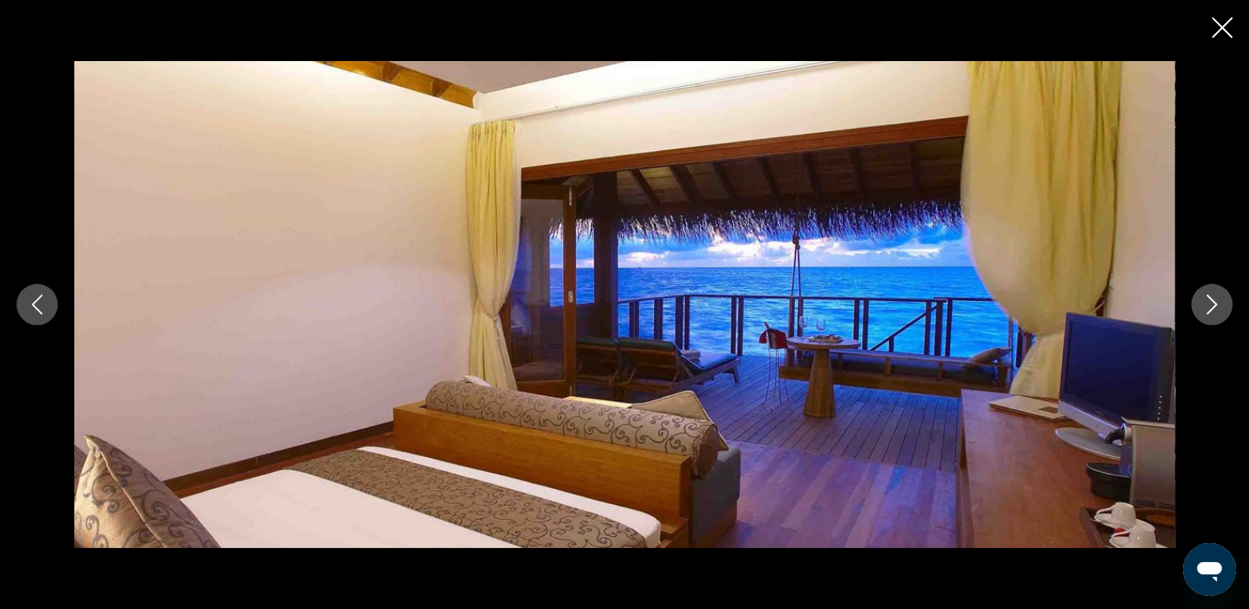
click at [1202, 302] on icon "Next image" at bounding box center [1212, 305] width 20 height 20
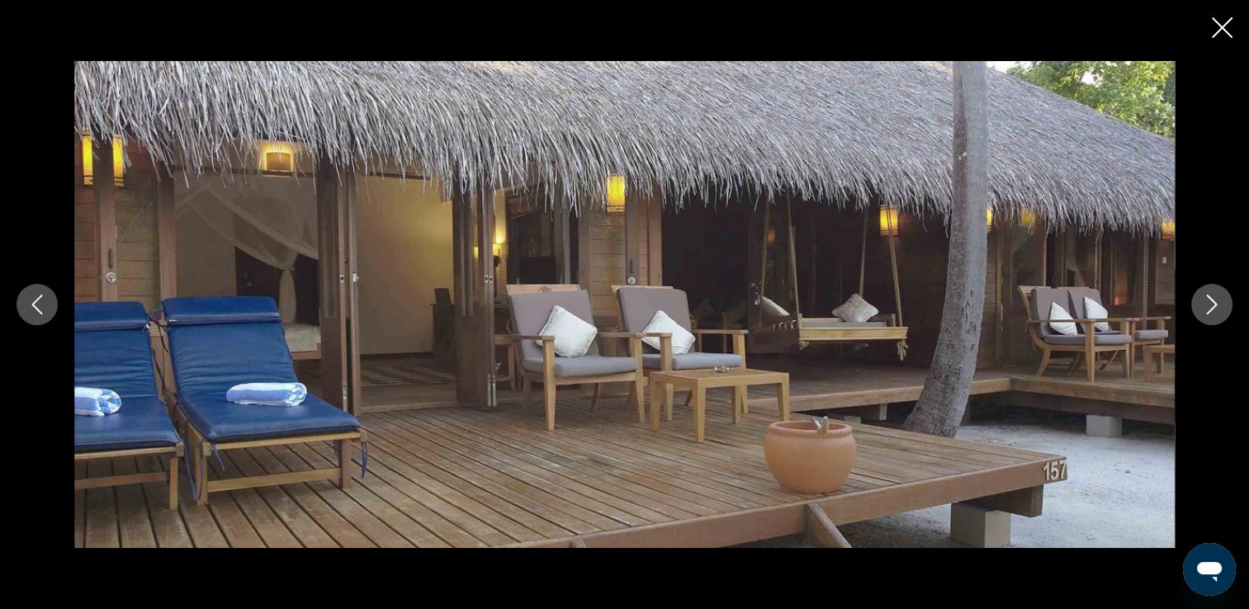
click at [1202, 302] on icon "Next image" at bounding box center [1212, 305] width 20 height 20
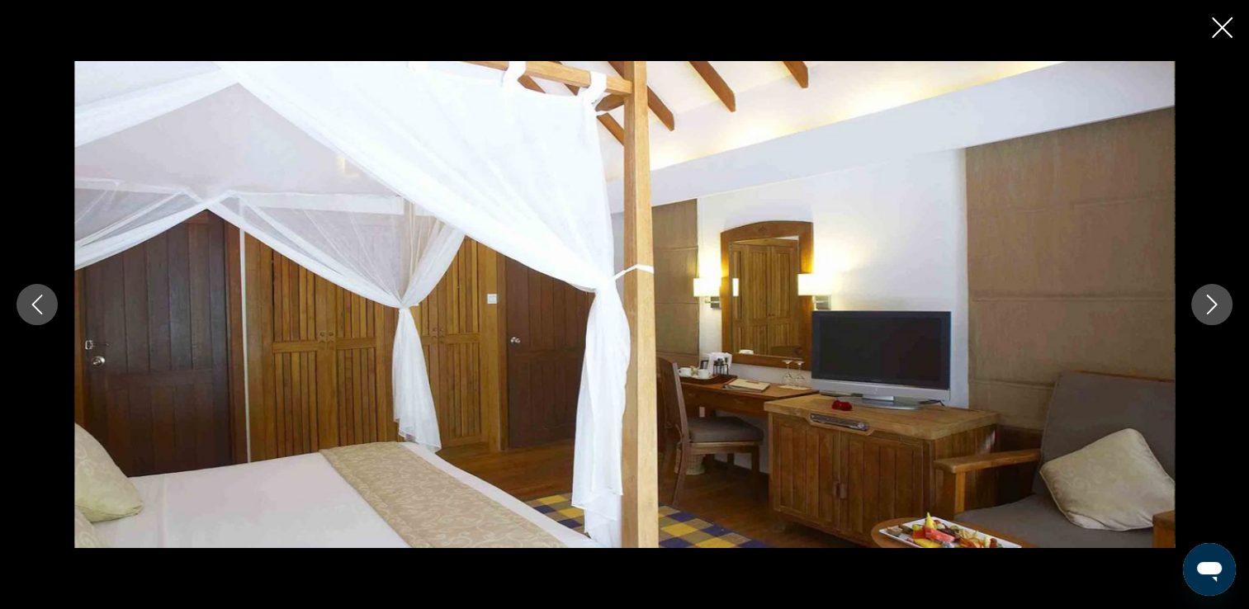
click at [1202, 302] on icon "Next image" at bounding box center [1212, 305] width 20 height 20
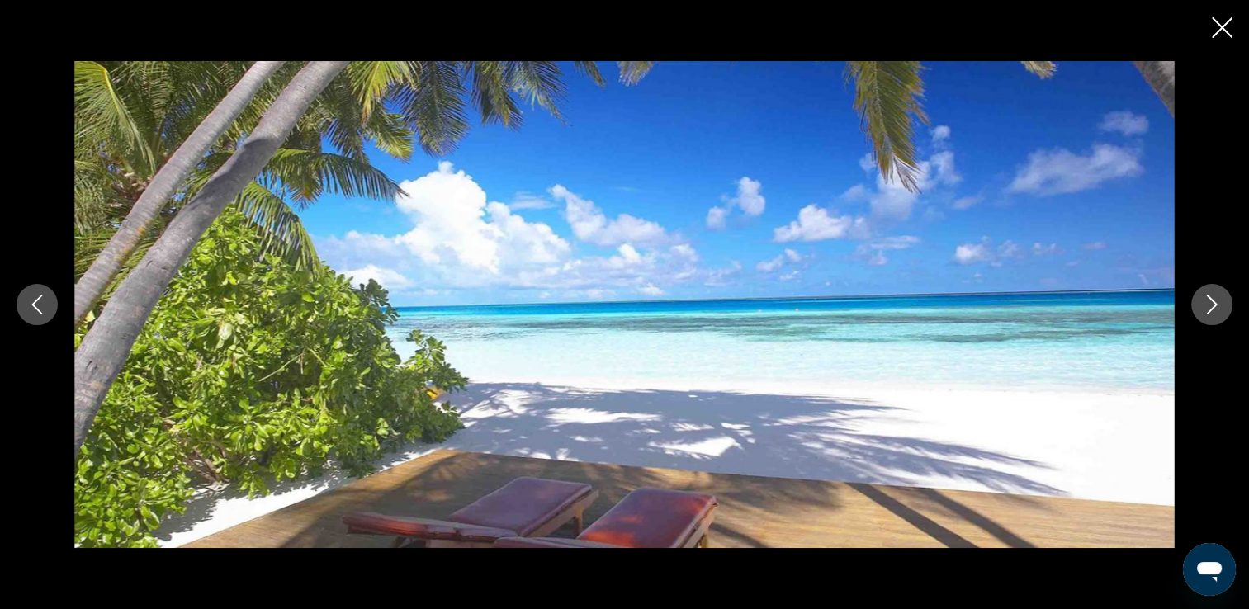
click at [1202, 302] on icon "Next image" at bounding box center [1212, 305] width 20 height 20
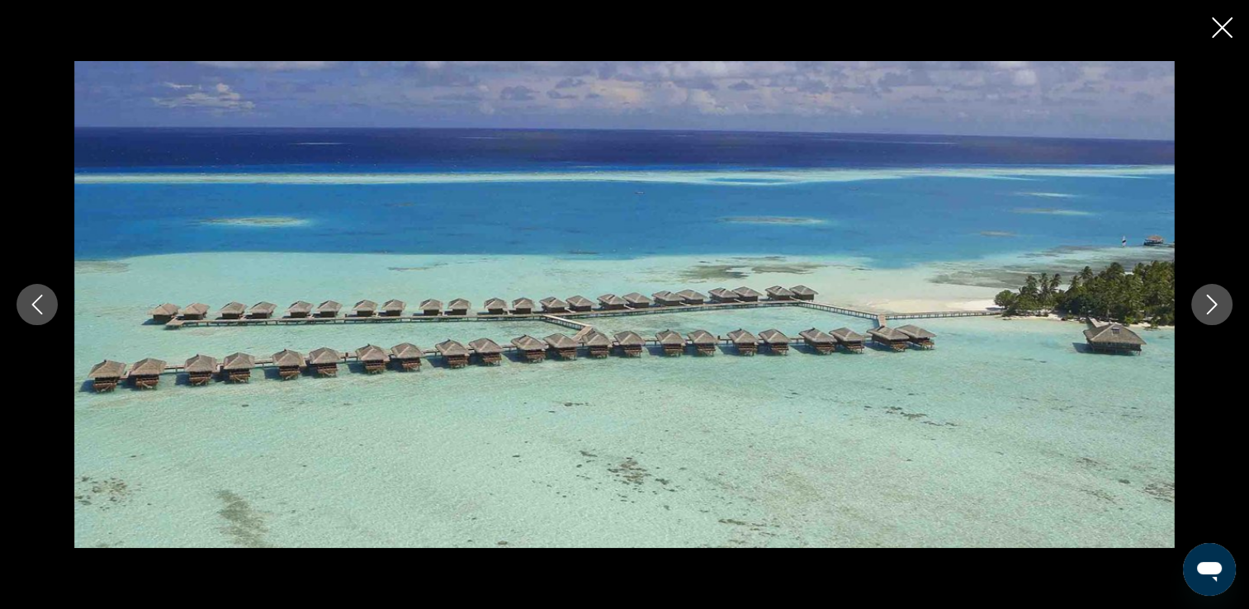
click at [1202, 302] on icon "Next image" at bounding box center [1212, 305] width 20 height 20
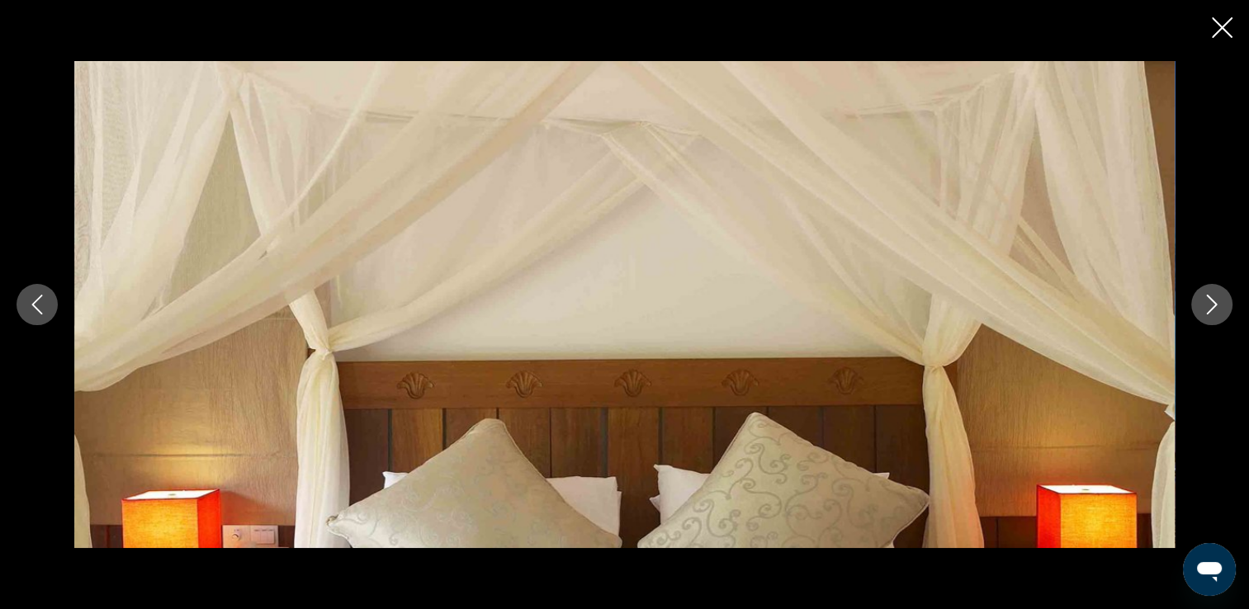
click at [1202, 302] on icon "Next image" at bounding box center [1212, 305] width 20 height 20
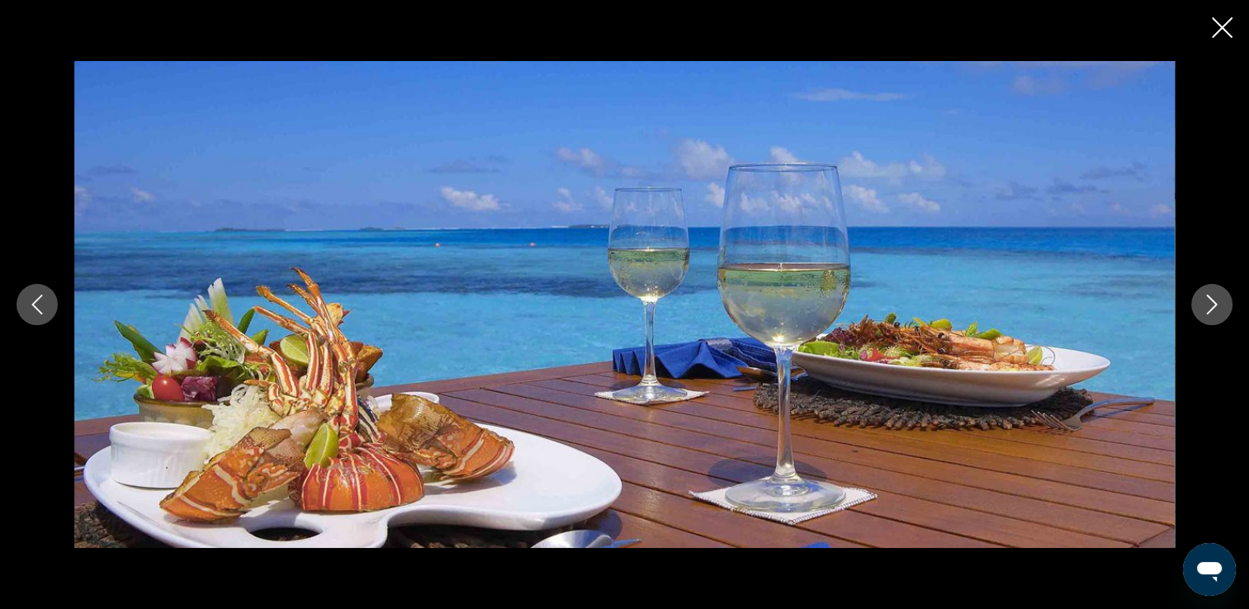
click at [1202, 302] on icon "Next image" at bounding box center [1212, 305] width 20 height 20
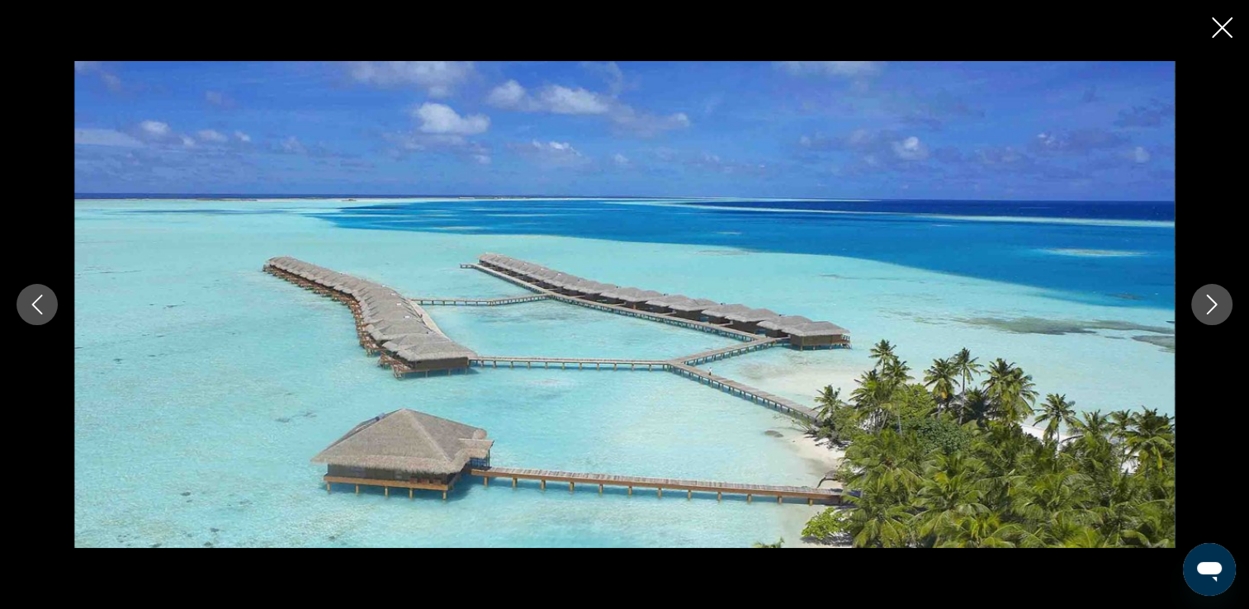
click at [1202, 302] on icon "Next image" at bounding box center [1212, 305] width 20 height 20
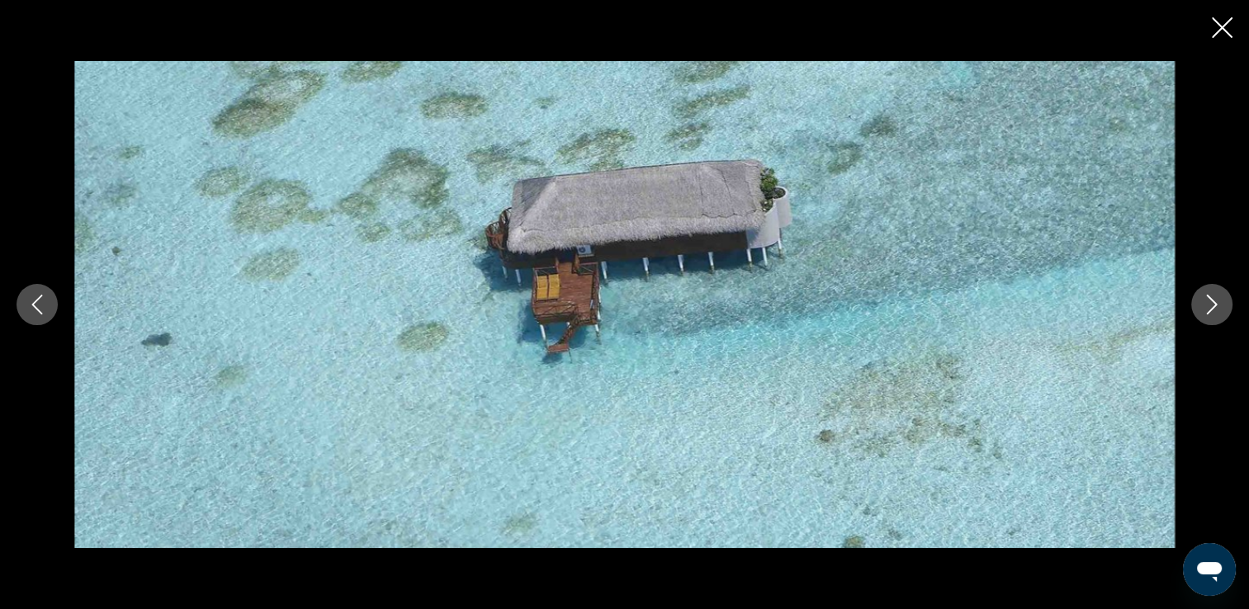
click at [1202, 302] on icon "Next image" at bounding box center [1212, 305] width 20 height 20
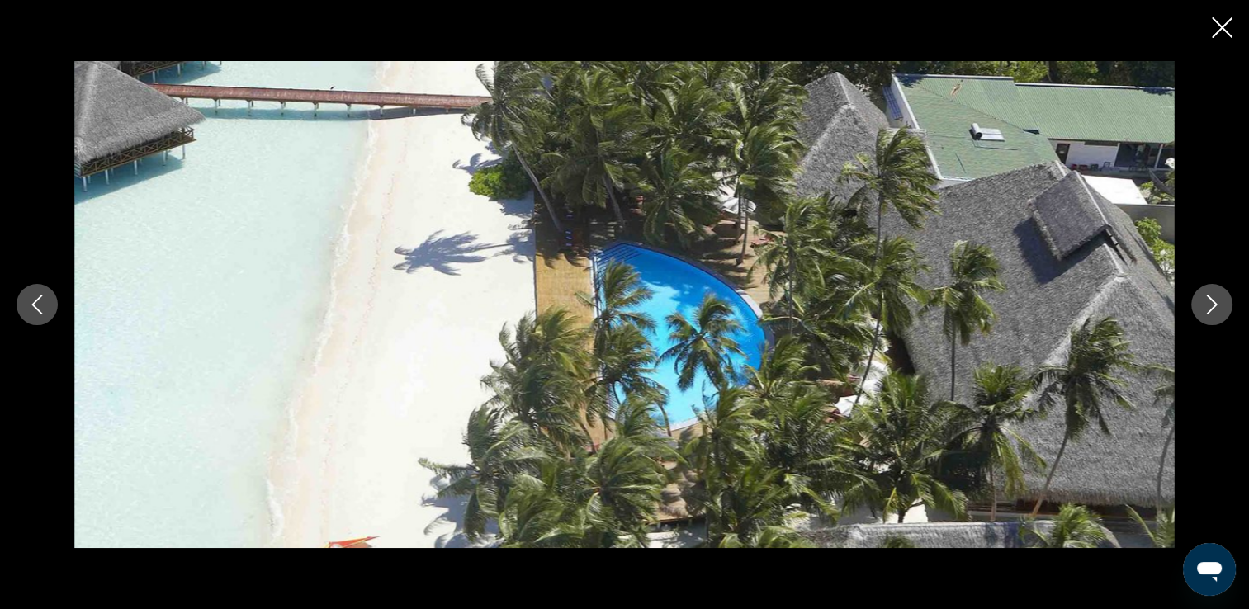
click at [1202, 302] on icon "Next image" at bounding box center [1212, 305] width 20 height 20
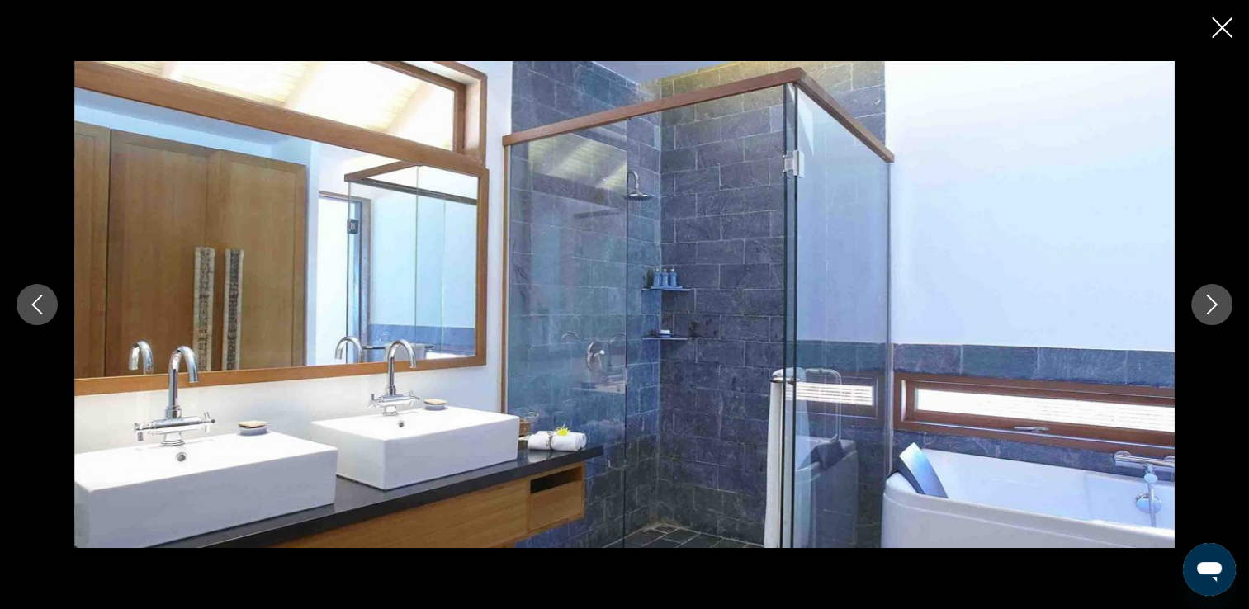
click at [1202, 302] on icon "Next image" at bounding box center [1212, 305] width 20 height 20
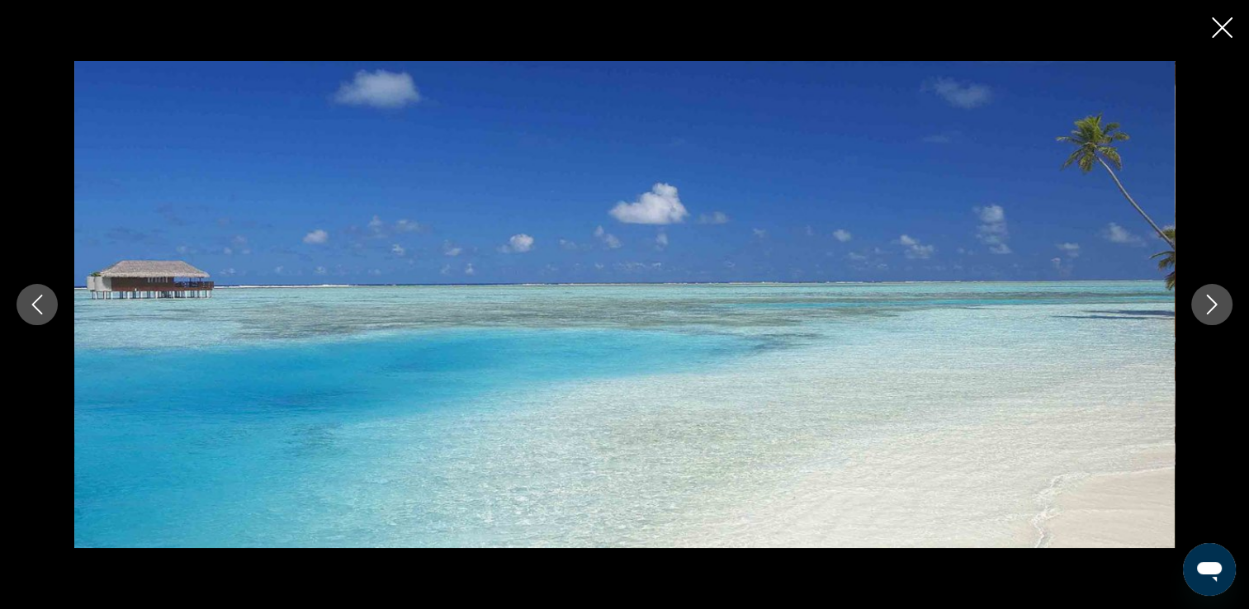
click at [1202, 302] on icon "Next image" at bounding box center [1212, 305] width 20 height 20
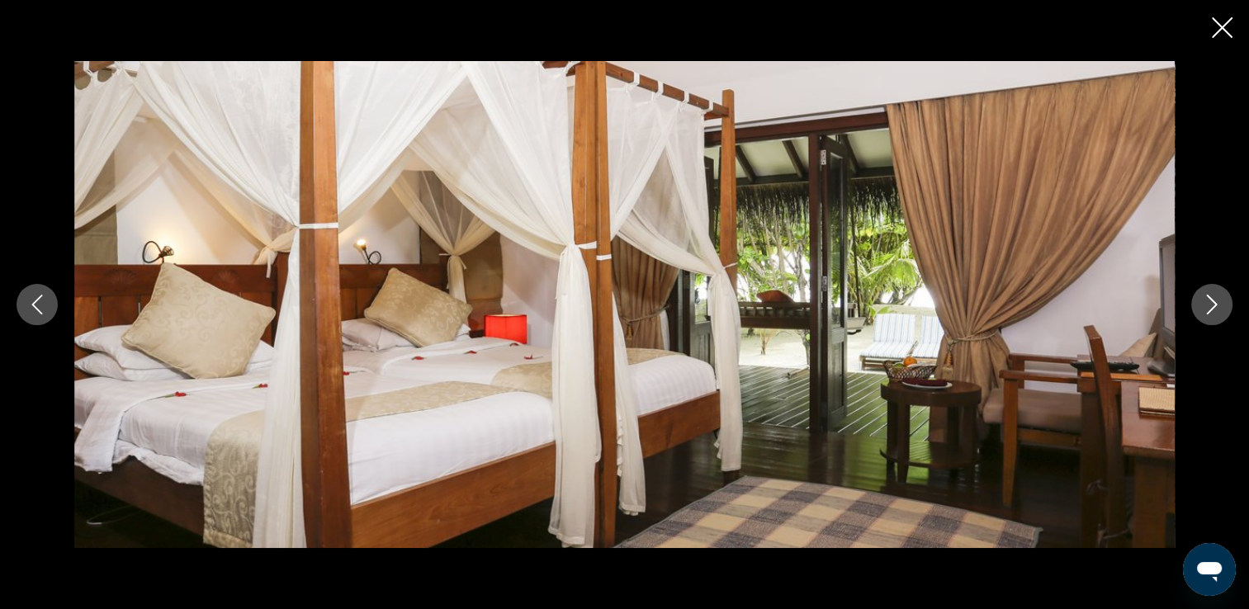
click at [1202, 302] on icon "Next image" at bounding box center [1212, 305] width 20 height 20
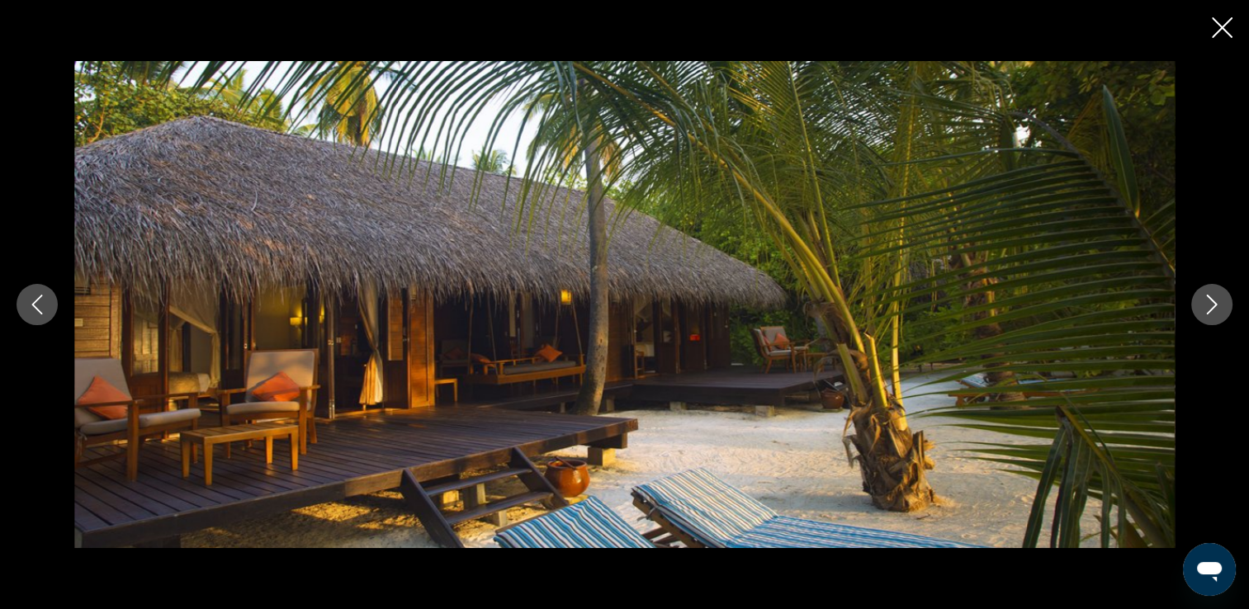
click at [1202, 302] on icon "Next image" at bounding box center [1212, 305] width 20 height 20
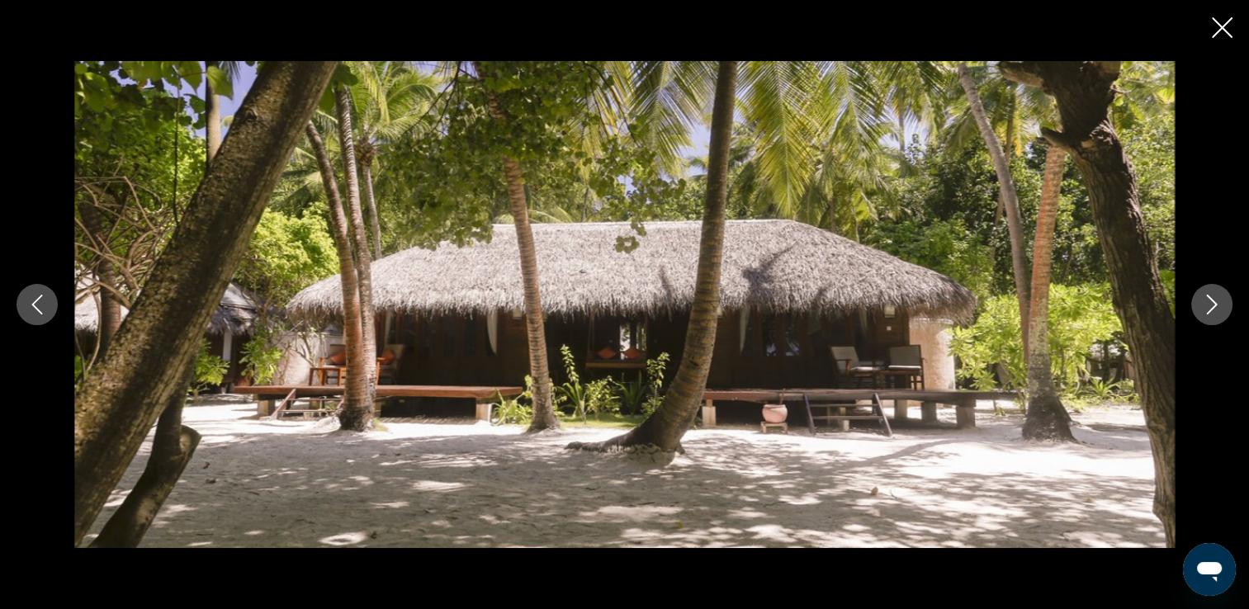
click at [1202, 302] on icon "Next image" at bounding box center [1212, 305] width 20 height 20
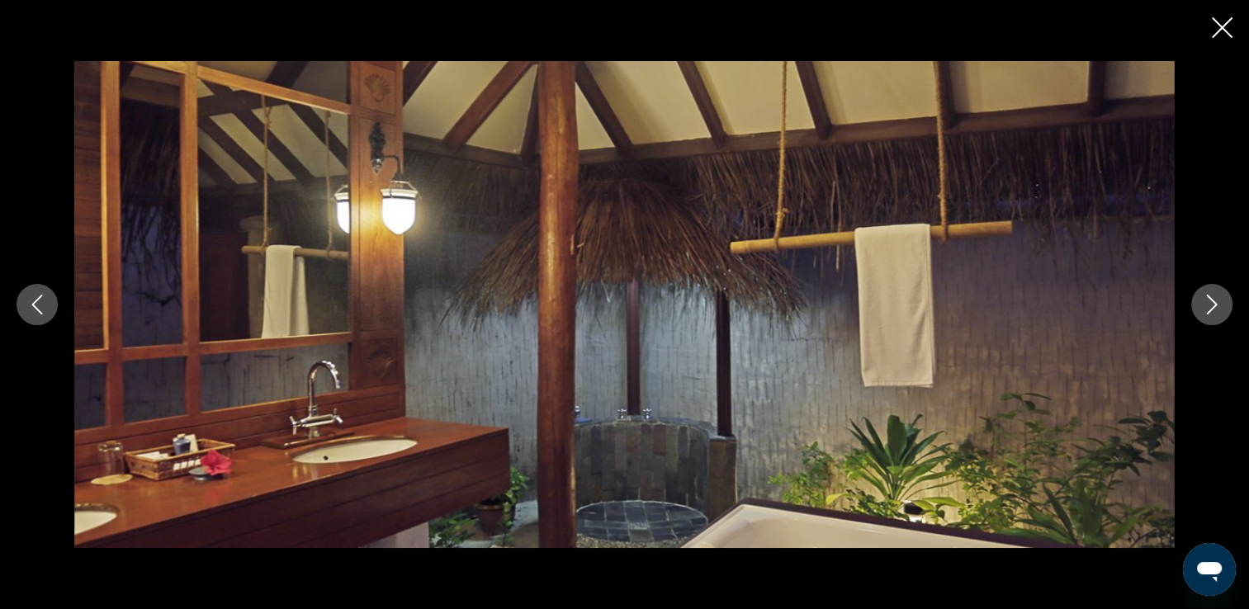
click at [1218, 27] on icon "Close slideshow" at bounding box center [1221, 27] width 21 height 21
